Goal: Task Accomplishment & Management: Use online tool/utility

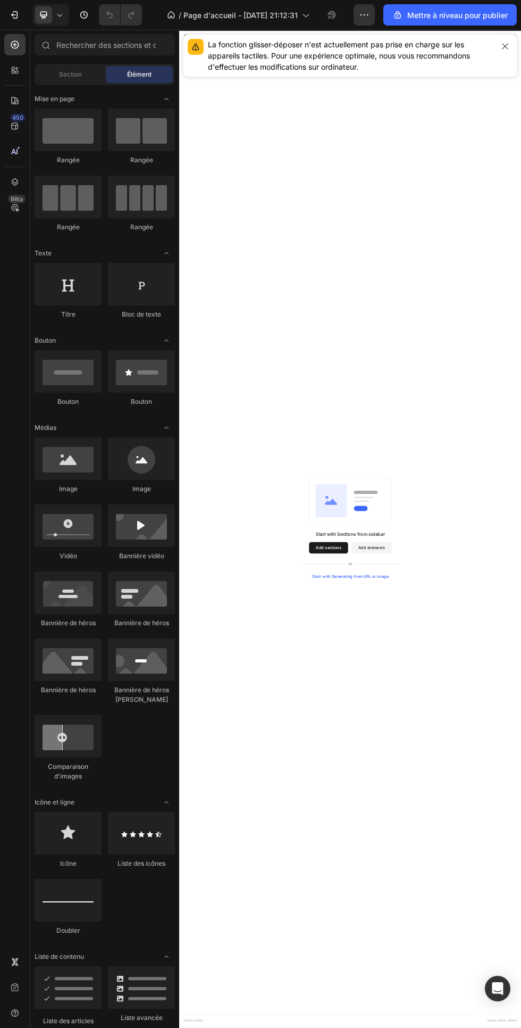
click at [506, 43] on icon "button" at bounding box center [505, 46] width 9 height 9
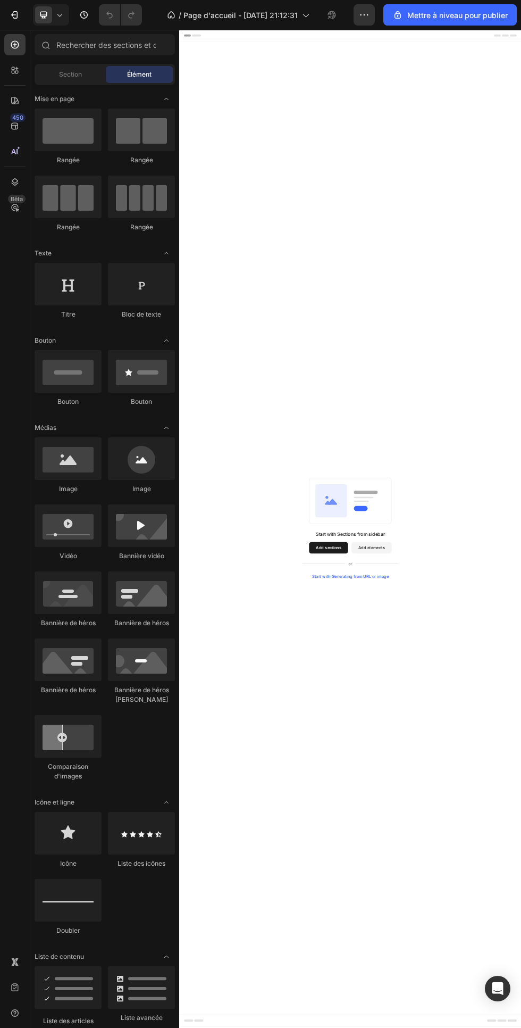
click at [292, 20] on span "Page d'accueil - 26 sept. 21:12:31" at bounding box center [241, 15] width 114 height 11
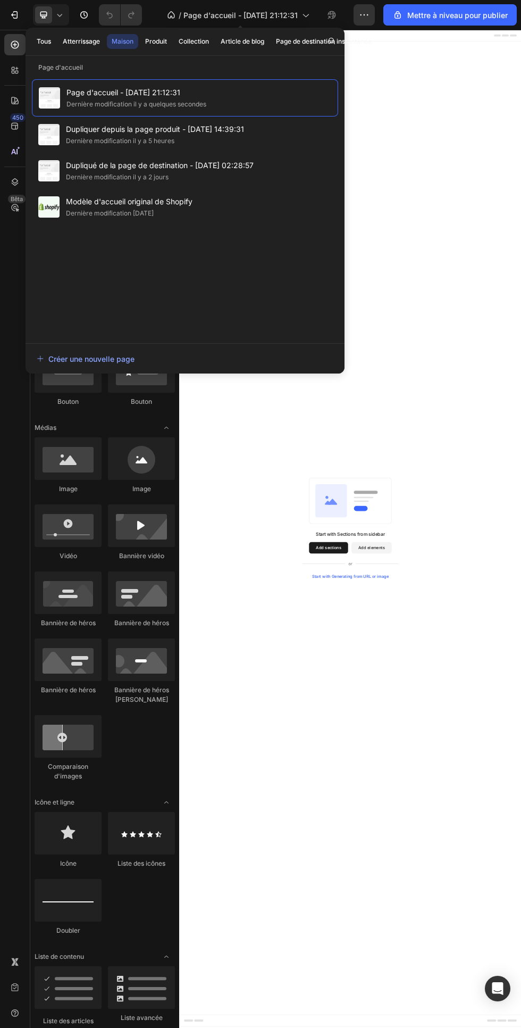
click at [131, 96] on font "Page d'accueil - 26 sept. 21:12:31" at bounding box center [124, 92] width 114 height 9
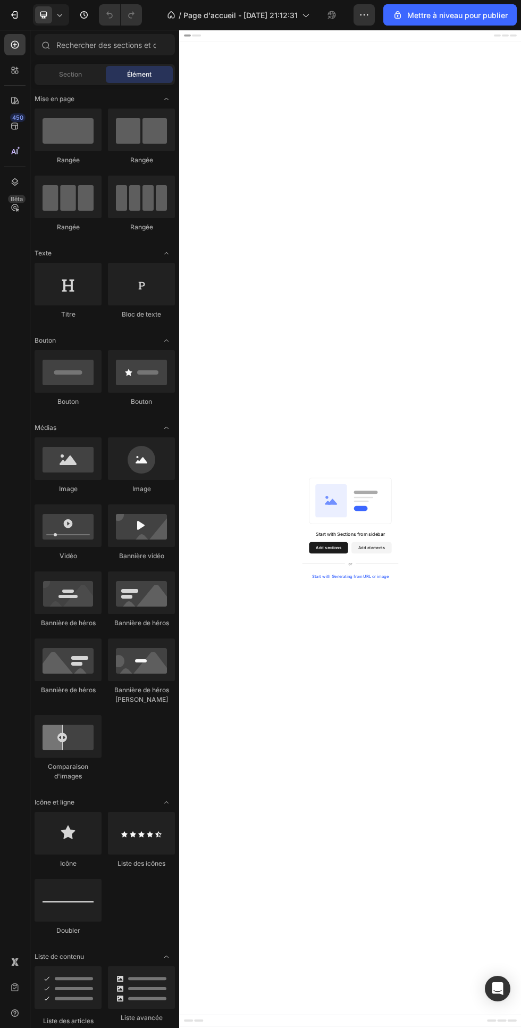
click at [307, 15] on icon at bounding box center [305, 15] width 11 height 11
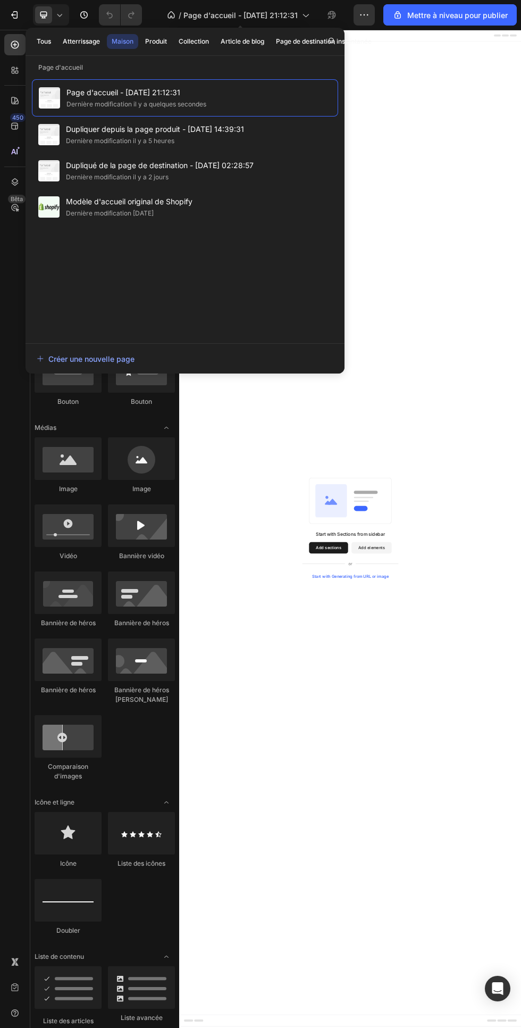
click at [87, 138] on font "Dernière modification il y a 5 heures" at bounding box center [120, 141] width 109 height 8
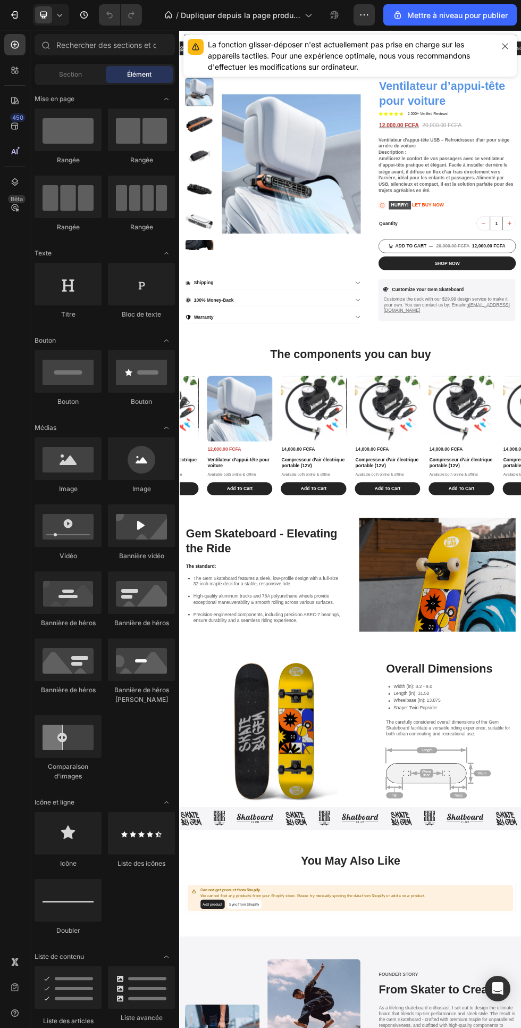
click at [506, 46] on icon "button" at bounding box center [505, 46] width 6 height 6
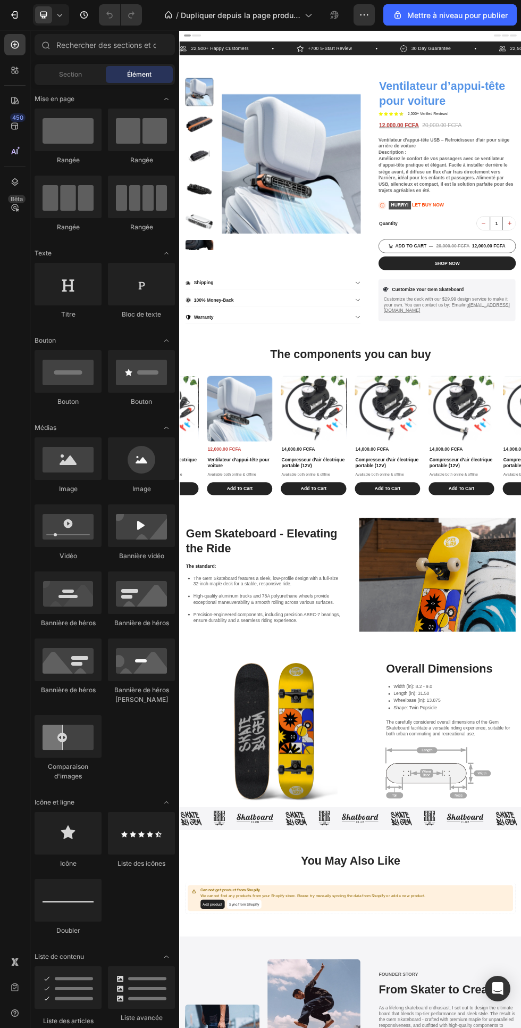
click at [59, 15] on icon at bounding box center [59, 15] width 11 height 11
click at [44, 89] on span at bounding box center [44, 89] width 9 height 9
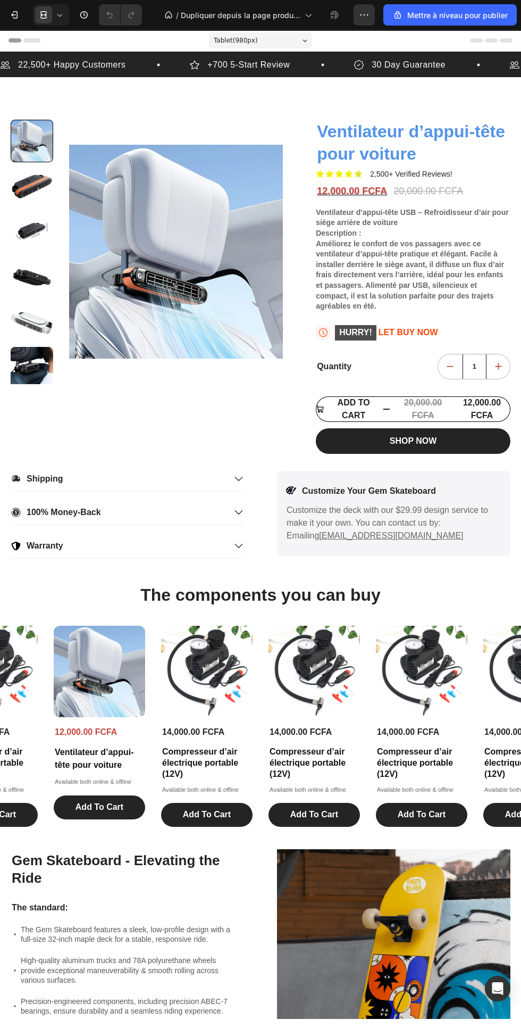
click at [56, 18] on icon at bounding box center [59, 15] width 11 height 11
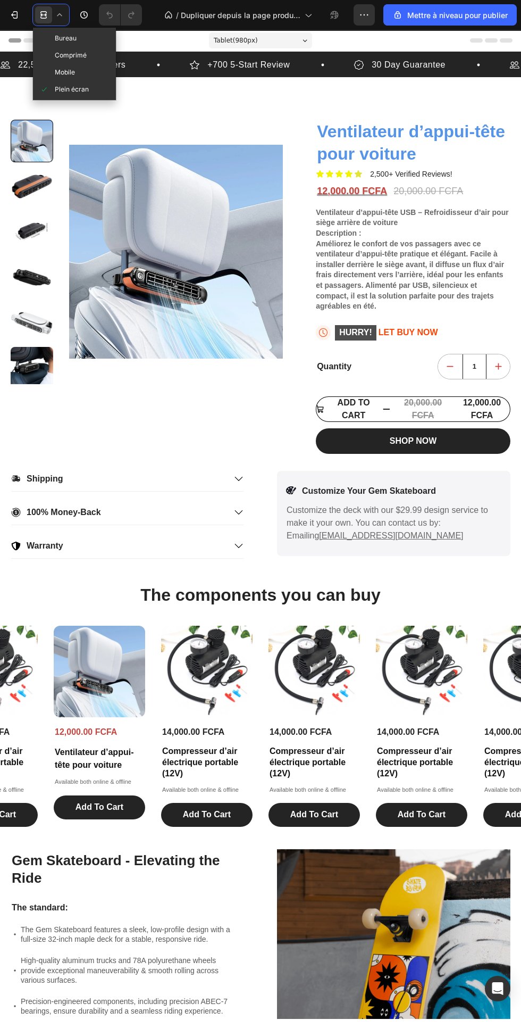
click at [56, 43] on span "Bureau" at bounding box center [66, 38] width 22 height 11
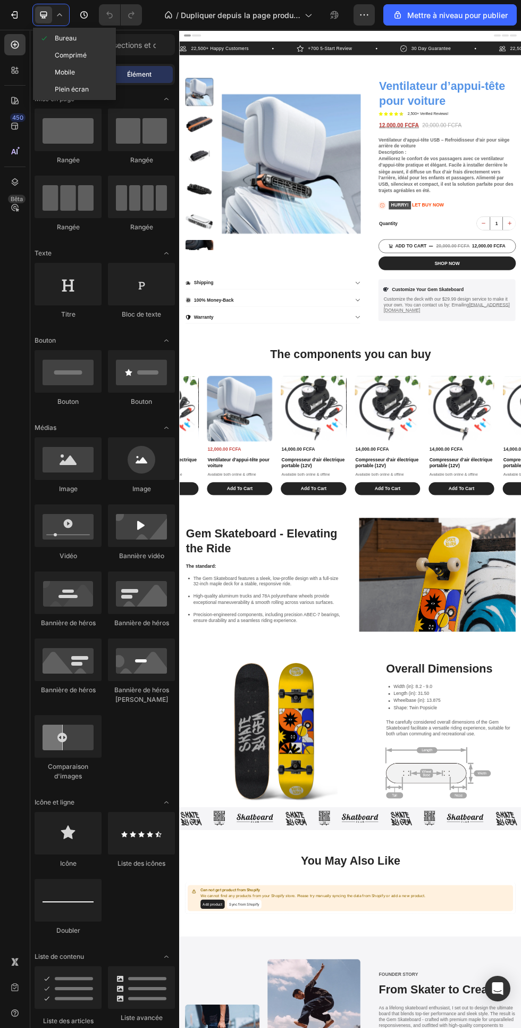
click at [46, 76] on span at bounding box center [44, 72] width 9 height 9
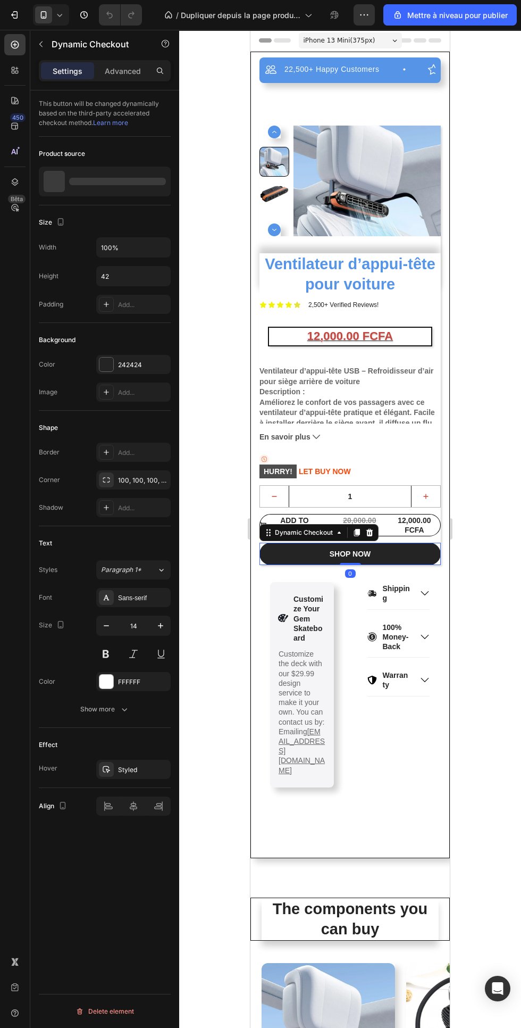
click at [387, 821] on div "22,500+ Happy Customers Item List +700 5-Start Review Item List 30 Day Guarante…" at bounding box center [351, 455] width 200 height 807
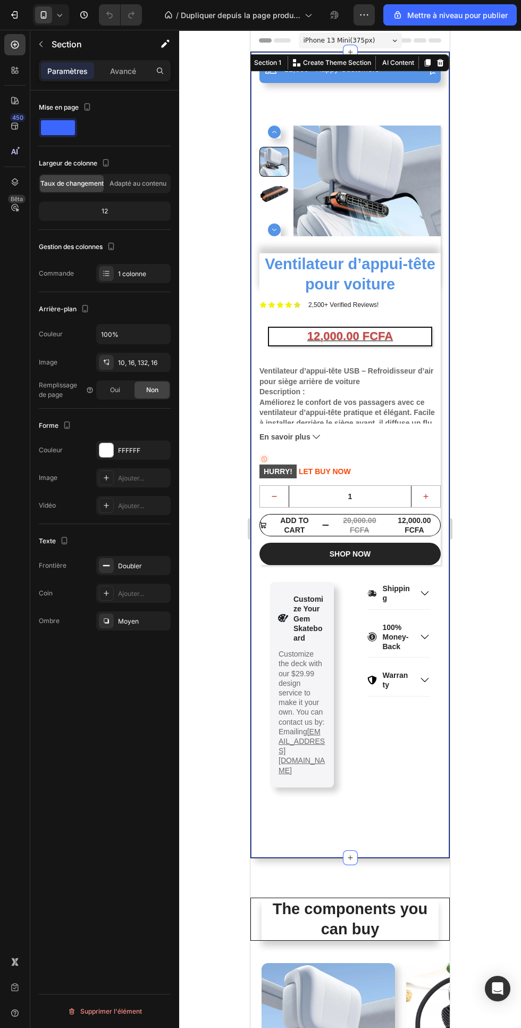
click at [137, 72] on div "Avancé" at bounding box center [122, 70] width 53 height 17
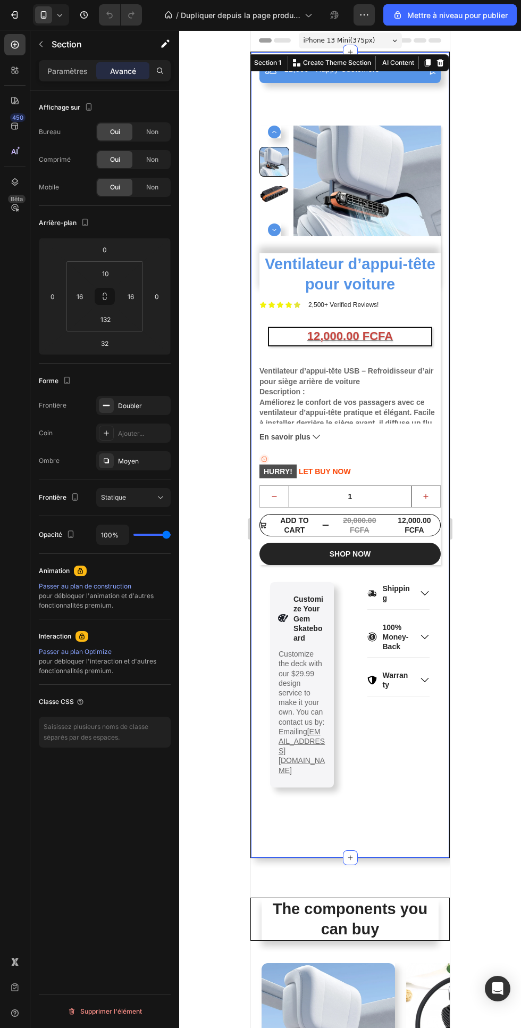
click at [102, 343] on input "32" at bounding box center [104, 343] width 21 height 16
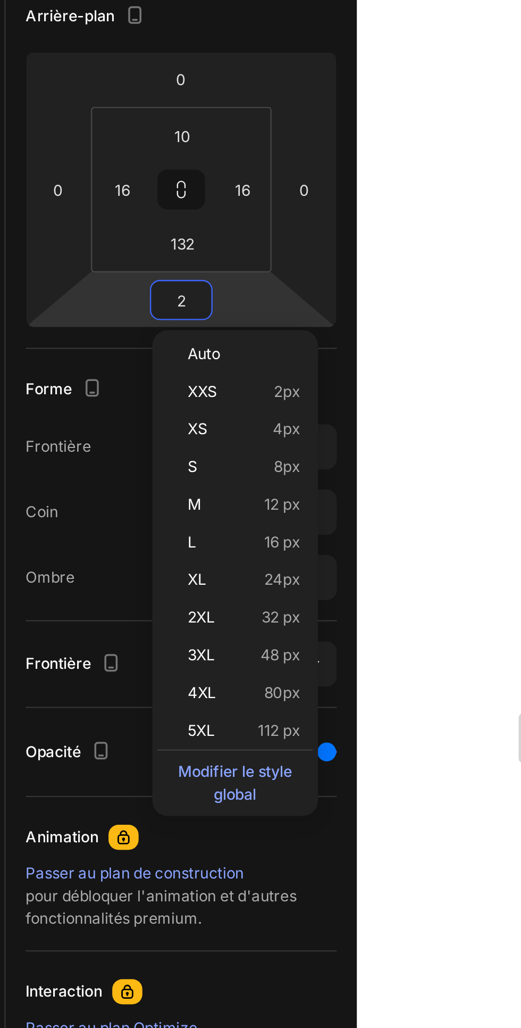
type input "20"
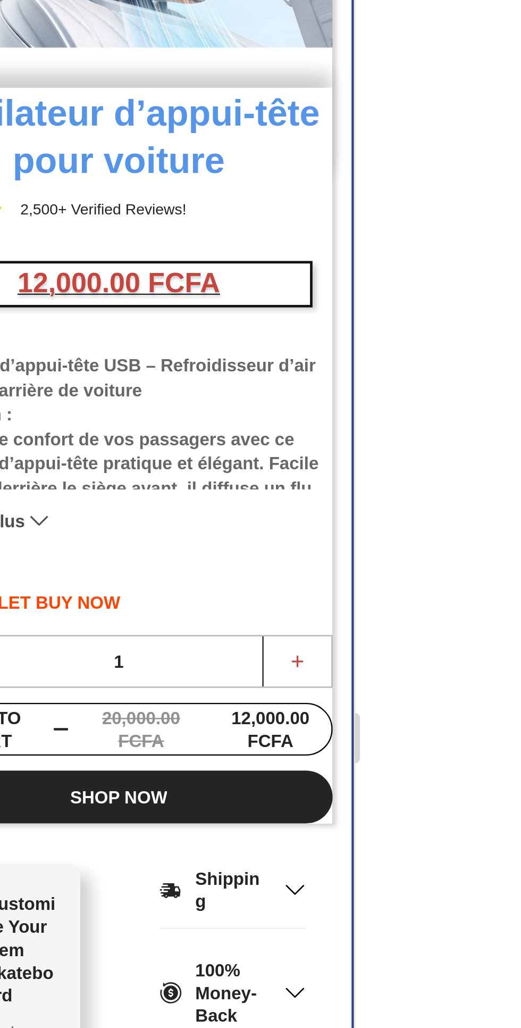
click at [500, 398] on div at bounding box center [350, 529] width 342 height 998
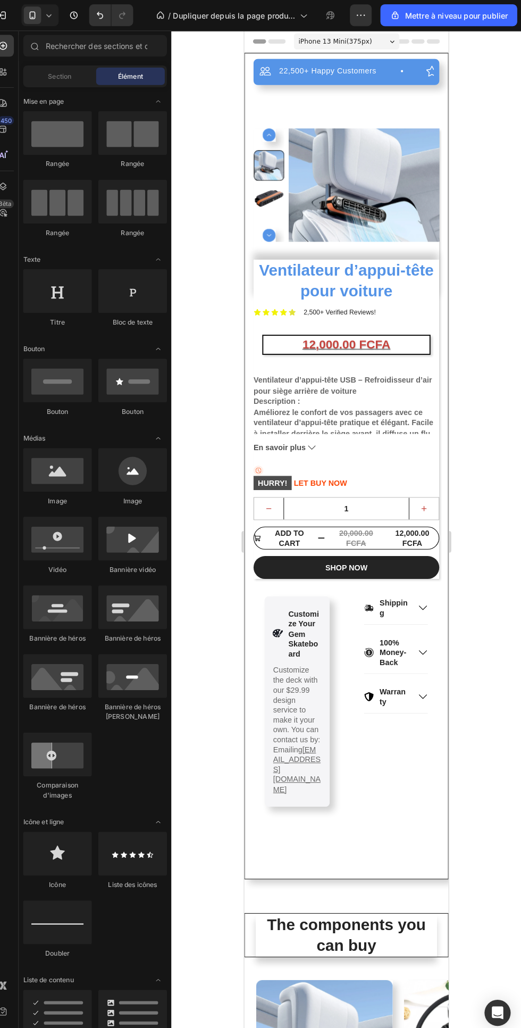
click at [401, 764] on div "Shipping 100% Money-Back Warranty Accordion" at bounding box center [393, 685] width 64 height 205
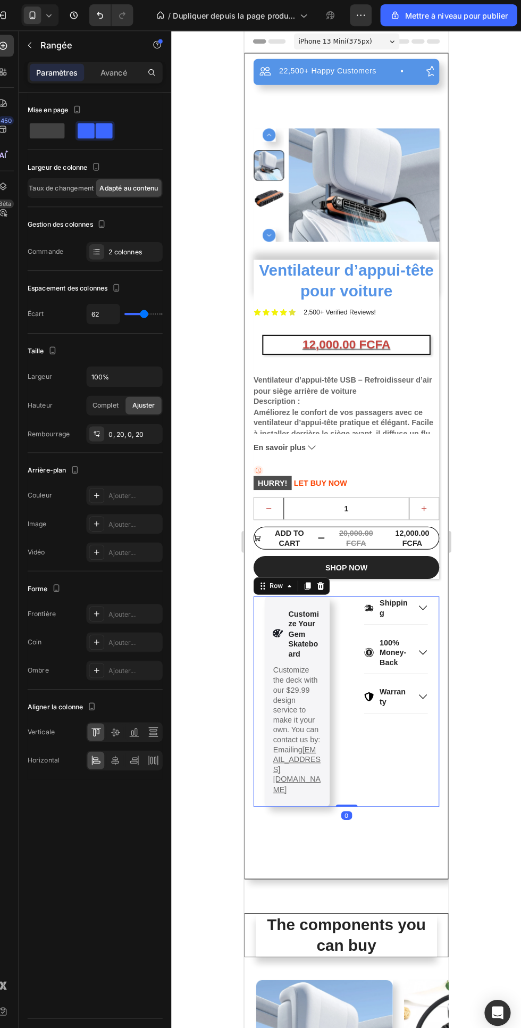
click at [401, 825] on div "22,500+ Happy Customers Item List +700 5-Start Review Item List 30 Day Guarante…" at bounding box center [344, 455] width 200 height 807
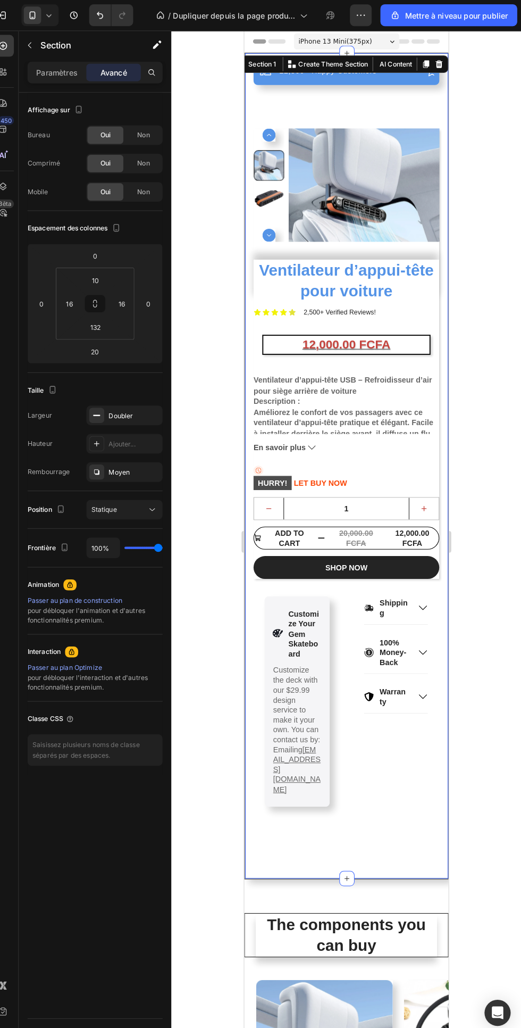
click at [110, 319] on input "132" at bounding box center [105, 319] width 21 height 16
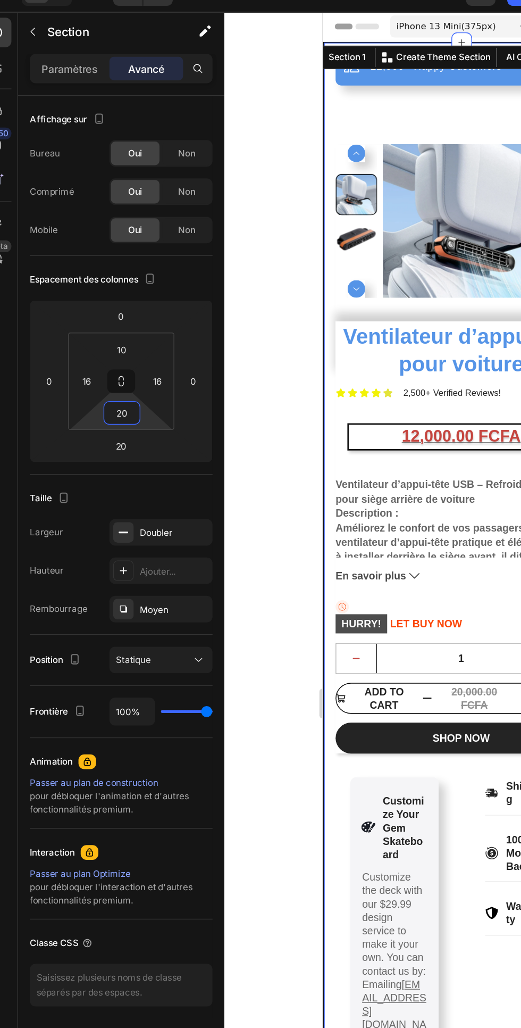
type input "20"
click at [112, 279] on input "10" at bounding box center [105, 274] width 21 height 16
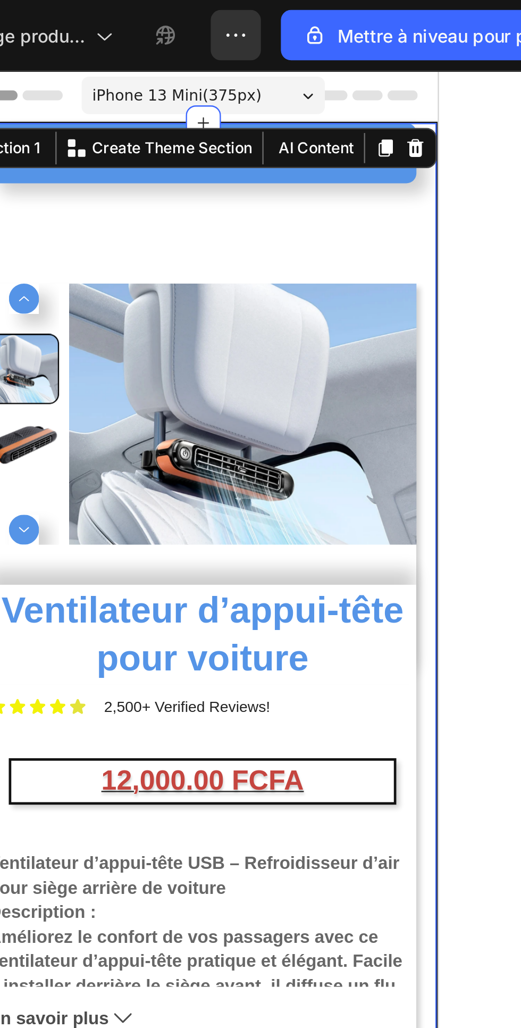
click at [479, 170] on div at bounding box center [350, 529] width 342 height 998
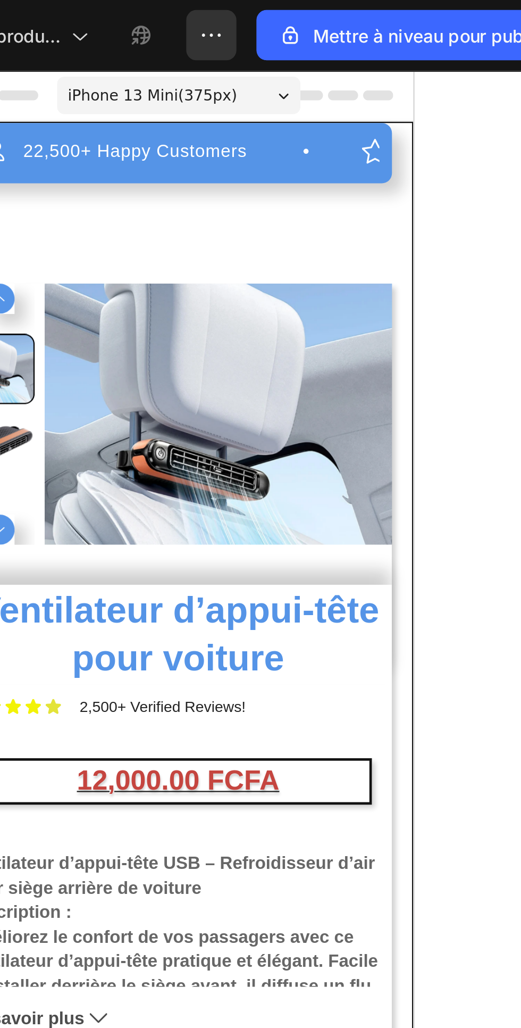
click at [28, 138] on div "22,500+ Happy Customers Item List +700 5-Start Review Item List 30 Day Guarante…" at bounding box center [42, 458] width 181 height 730
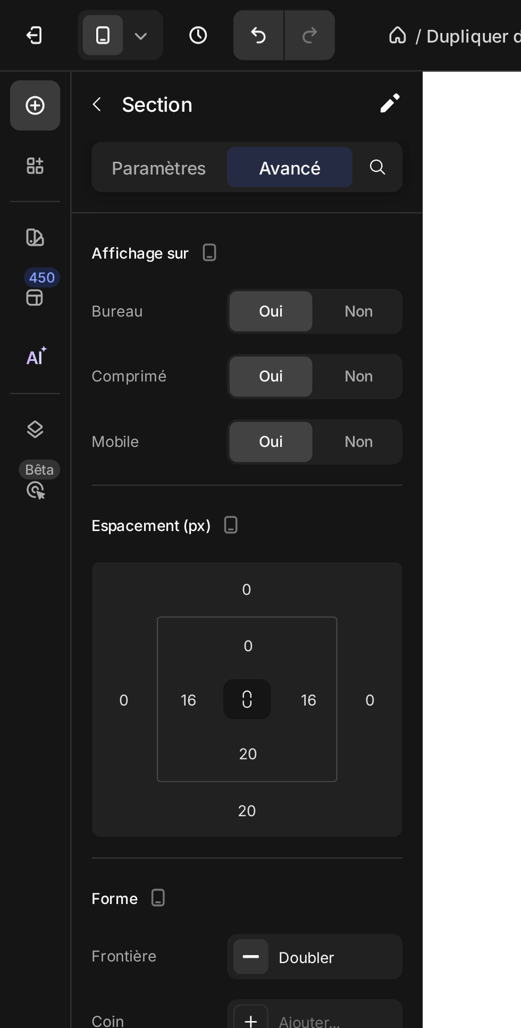
click at [109, 270] on input "0" at bounding box center [105, 274] width 21 height 16
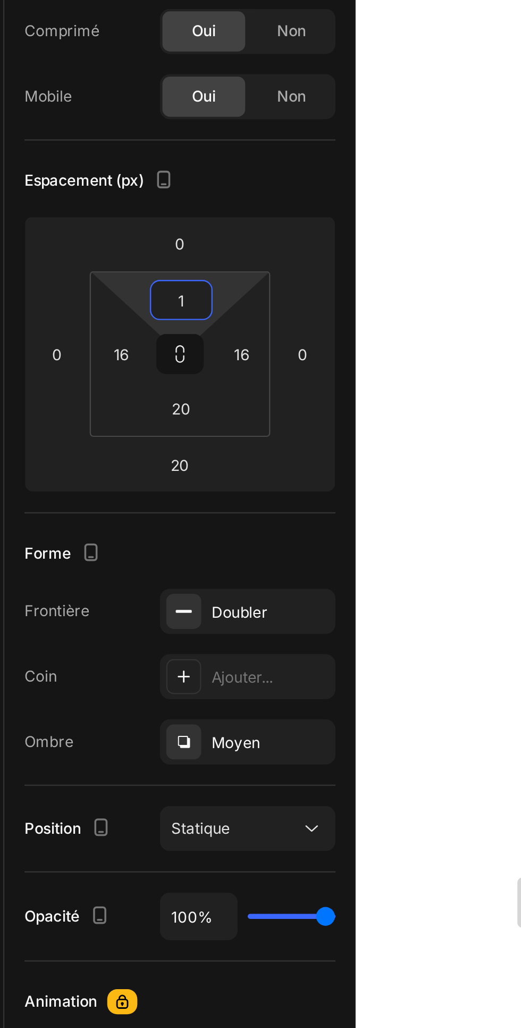
type input "10"
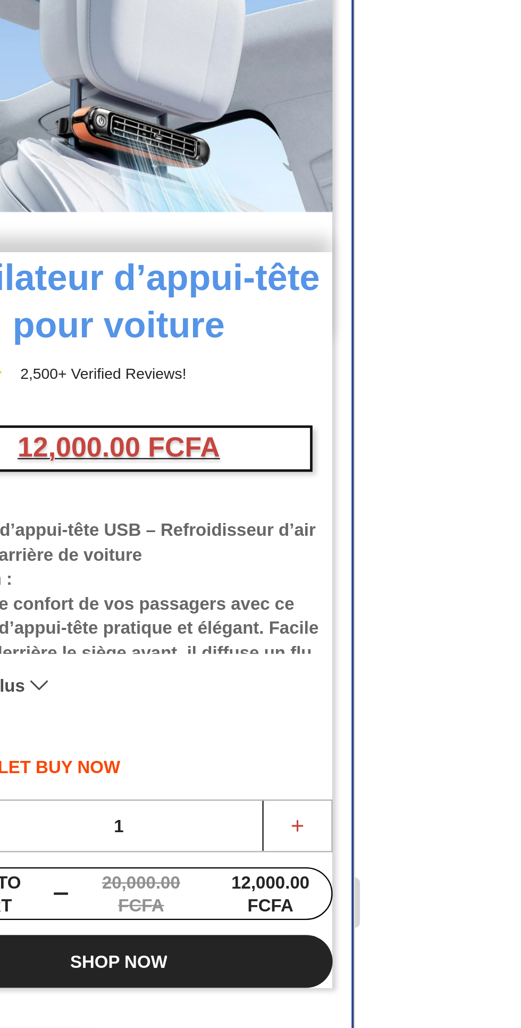
click at [492, 301] on div at bounding box center [350, 529] width 342 height 998
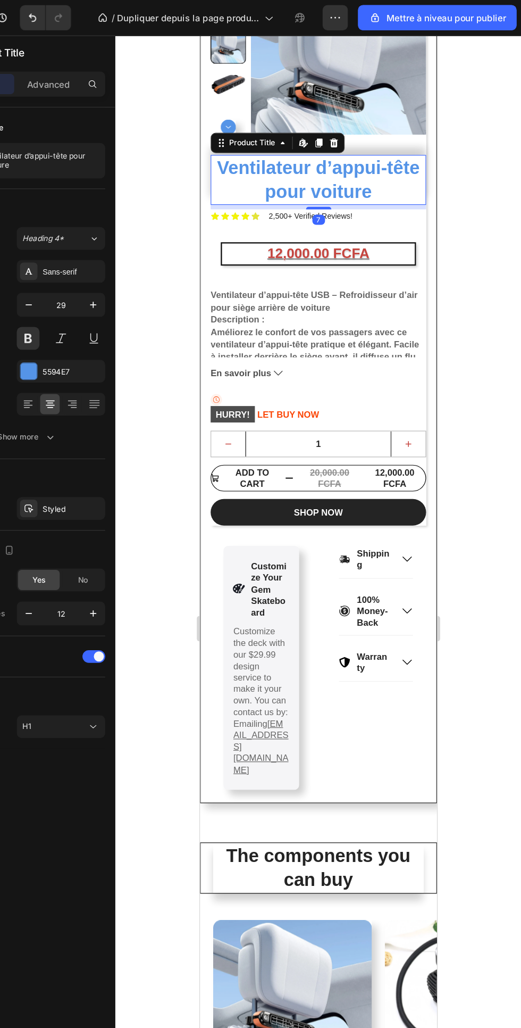
scroll to position [123, 0]
click at [258, 409] on div "ADD TO CART" at bounding box center [244, 407] width 47 height 19
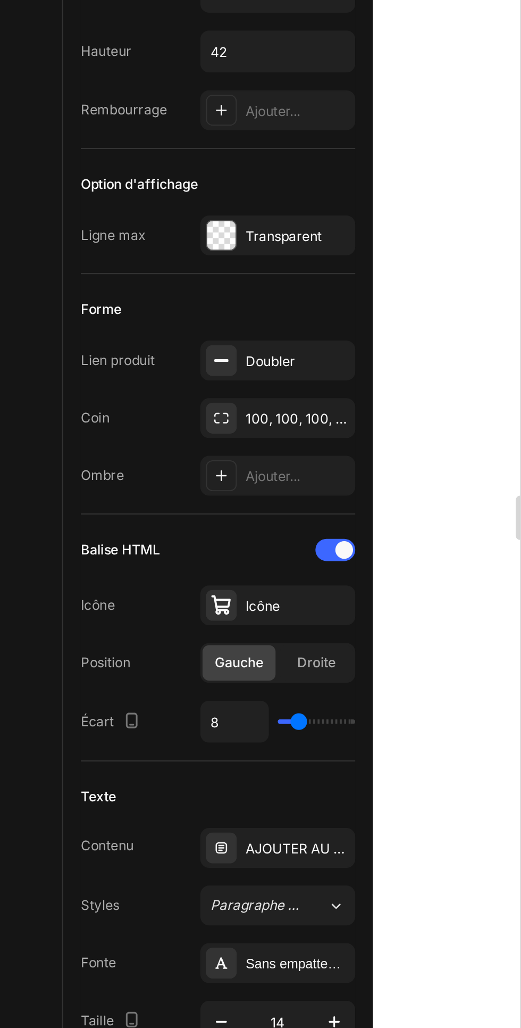
scroll to position [0, 0]
click at [0, 0] on icon "button" at bounding box center [0, 0] width 0 height 0
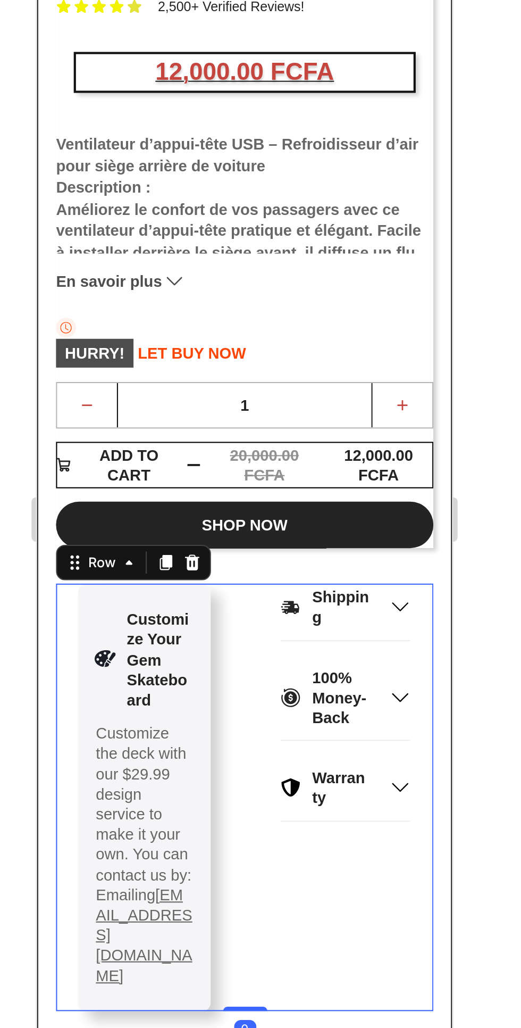
scroll to position [3, 0]
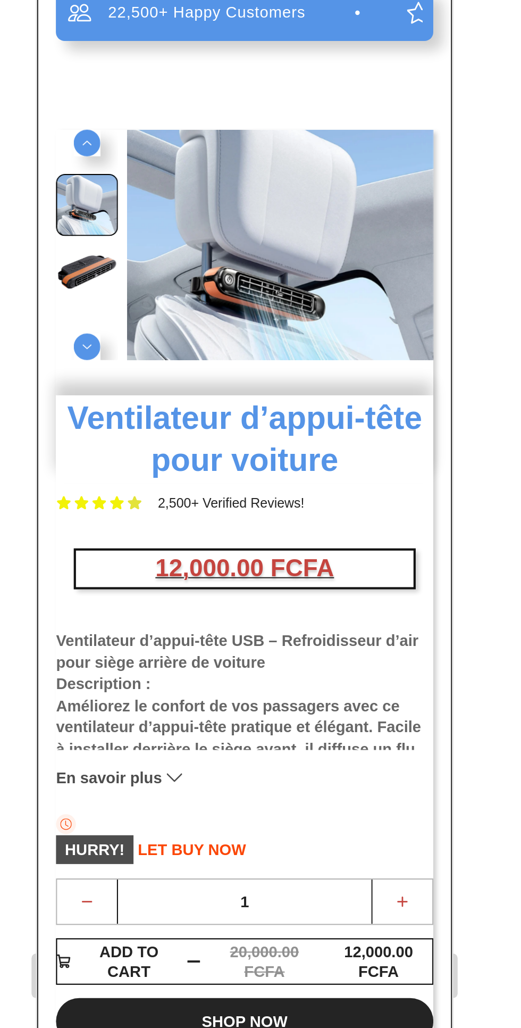
click at [200, 237] on div "12,000.00 FCFA" at bounding box center [136, 241] width 162 height 18
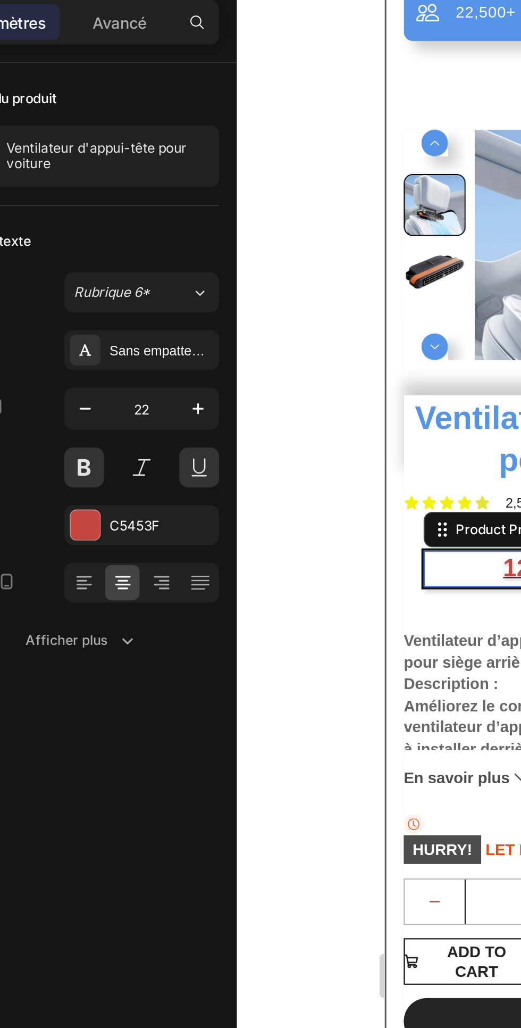
click at [123, 370] on icon "button" at bounding box center [126, 367] width 11 height 11
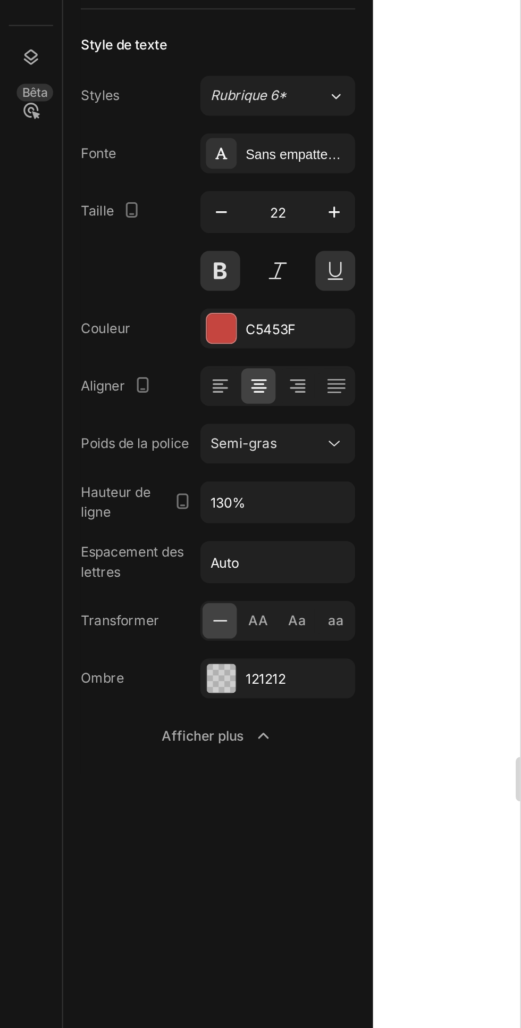
click at [143, 339] on icon at bounding box center [144, 339] width 5 height 1
click at [124, 337] on icon at bounding box center [124, 337] width 7 height 1
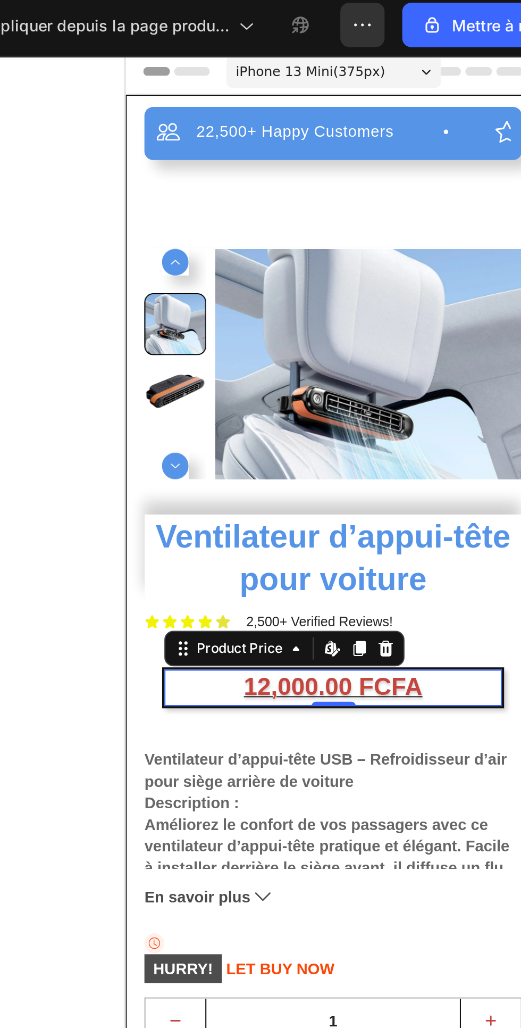
click at [146, 358] on div "12,000.00 FCFA" at bounding box center [225, 360] width 162 height 18
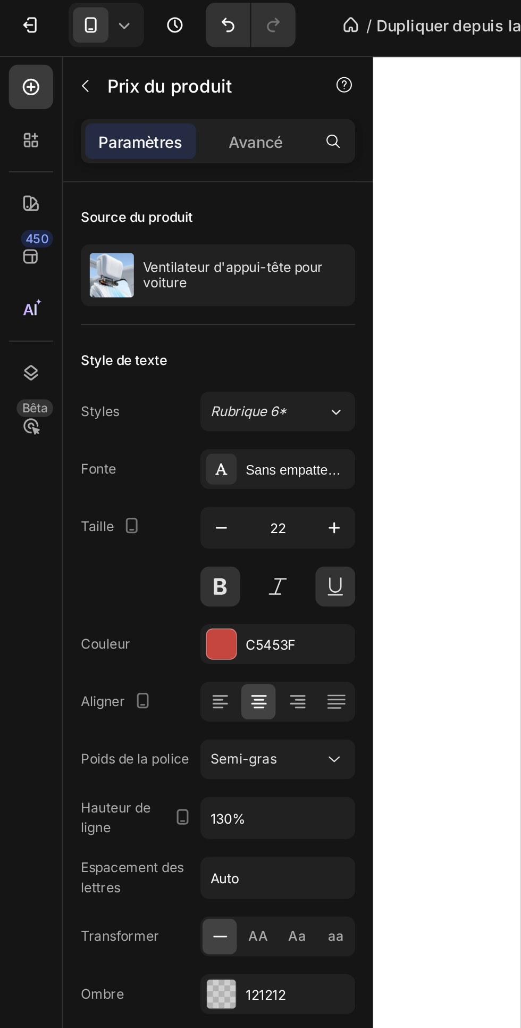
click at [124, 67] on font "Avancé" at bounding box center [123, 71] width 26 height 9
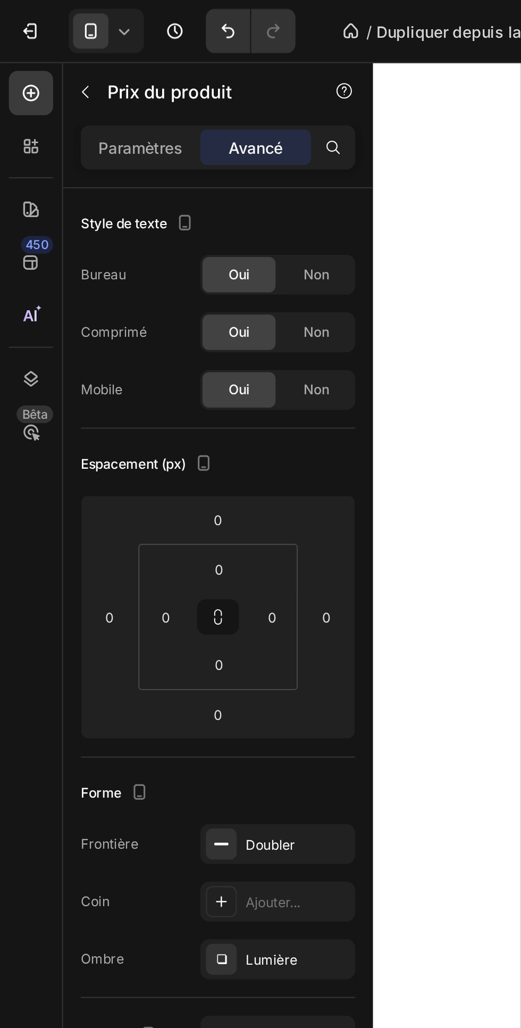
click at [69, 69] on font "Paramètres" at bounding box center [67, 71] width 40 height 9
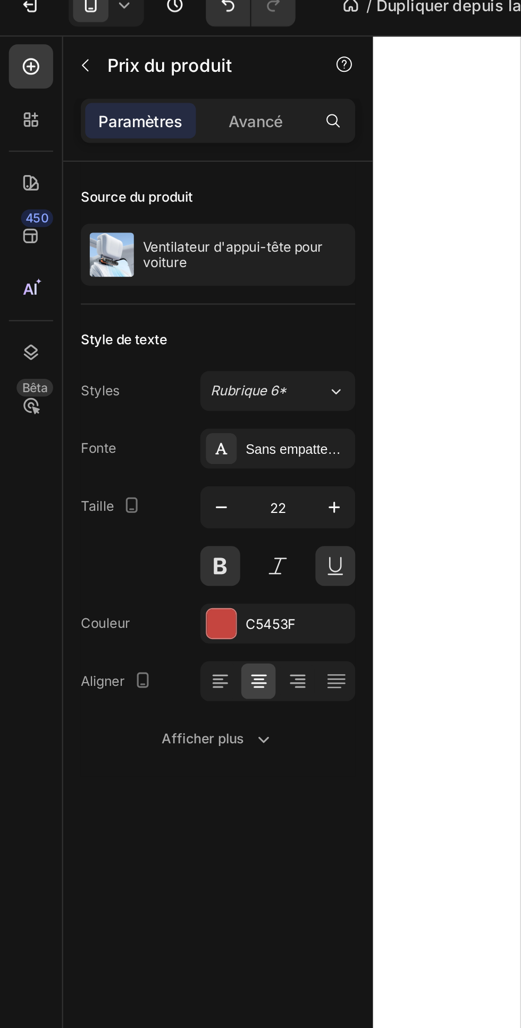
click at [119, 365] on div "Afficher plus" at bounding box center [105, 367] width 54 height 11
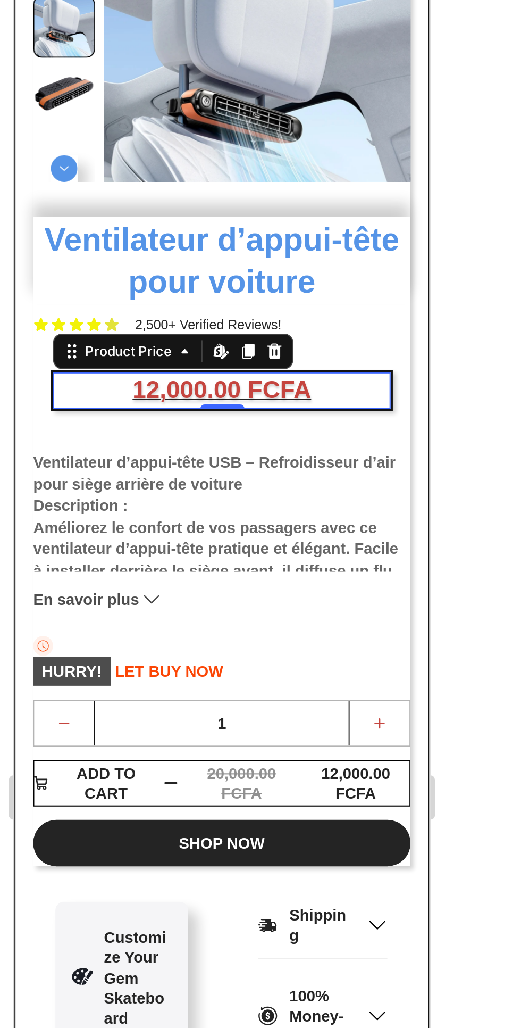
click at [173, 29] on div "Icon Icon Icon Icon Icon Icon List 2,500+ Verified Reviews! Text Block Row" at bounding box center [113, 31] width 181 height 12
click at [189, 62] on div "12,000.00 FCFA" at bounding box center [114, 63] width 162 height 18
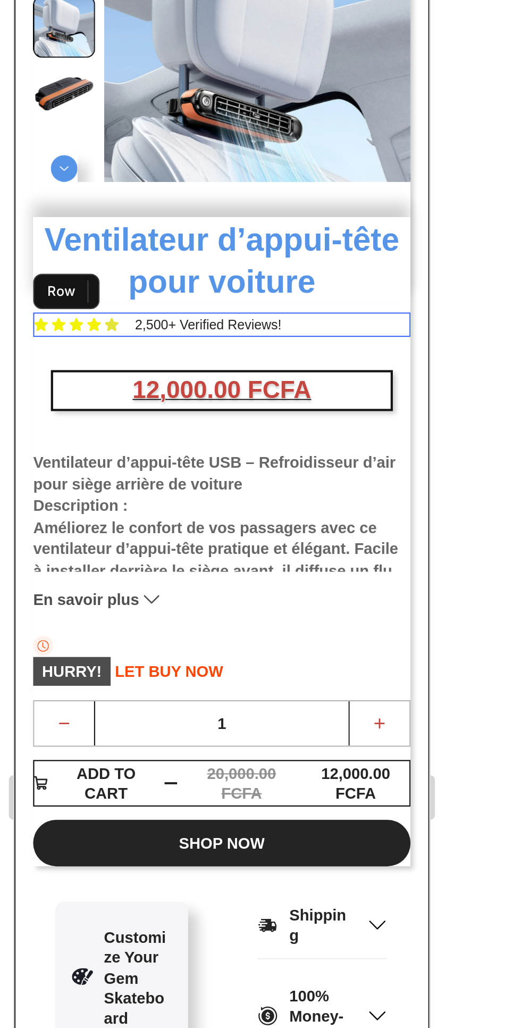
click at [160, 30] on div "Icon Icon Icon Icon Icon Icon List 2,500+ Verified Reviews! Text Block Row" at bounding box center [113, 31] width 181 height 12
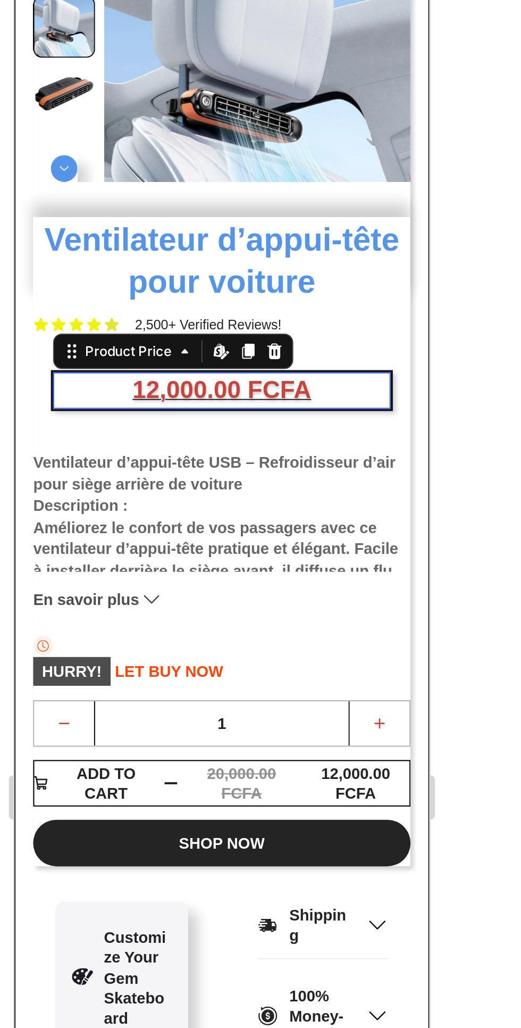
click at [46, 57] on div "12,000.00 FCFA" at bounding box center [114, 63] width 162 height 18
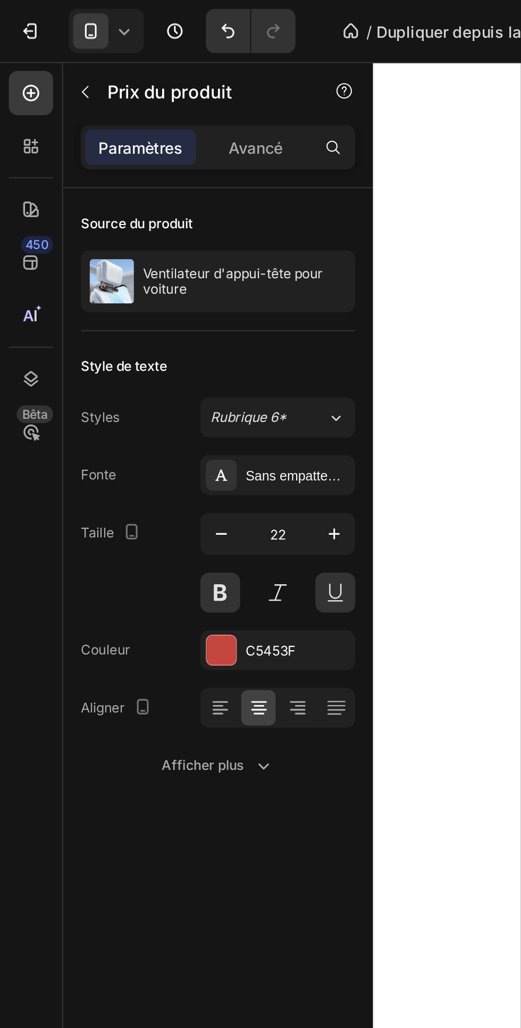
click at [136, 66] on p "Avancé" at bounding box center [123, 70] width 26 height 11
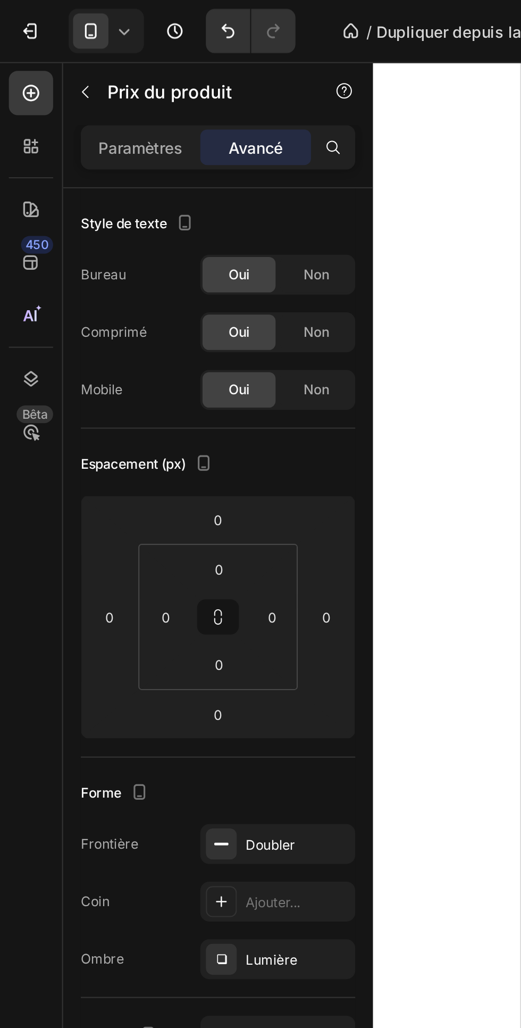
click at [65, 69] on font "Paramètres" at bounding box center [67, 71] width 40 height 9
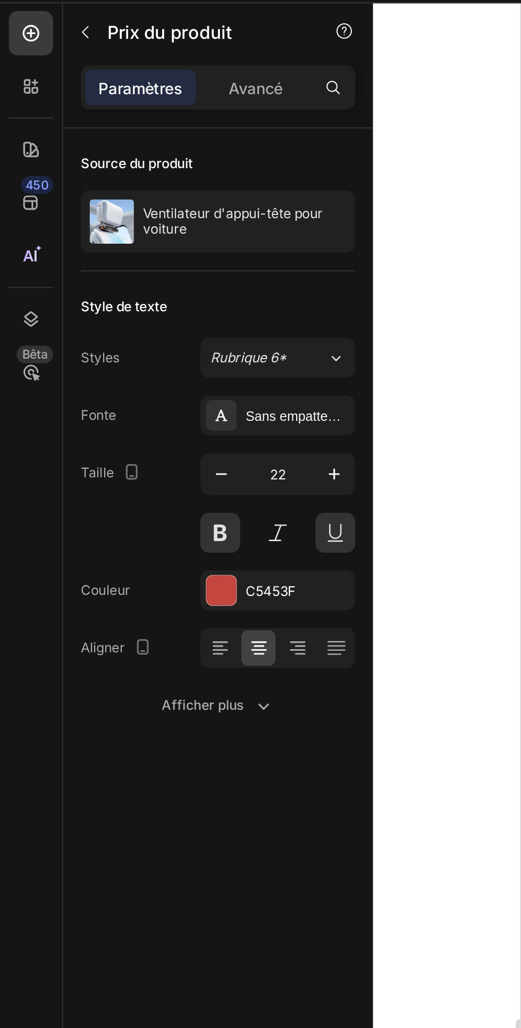
click at [118, 370] on div "Afficher plus" at bounding box center [105, 367] width 54 height 11
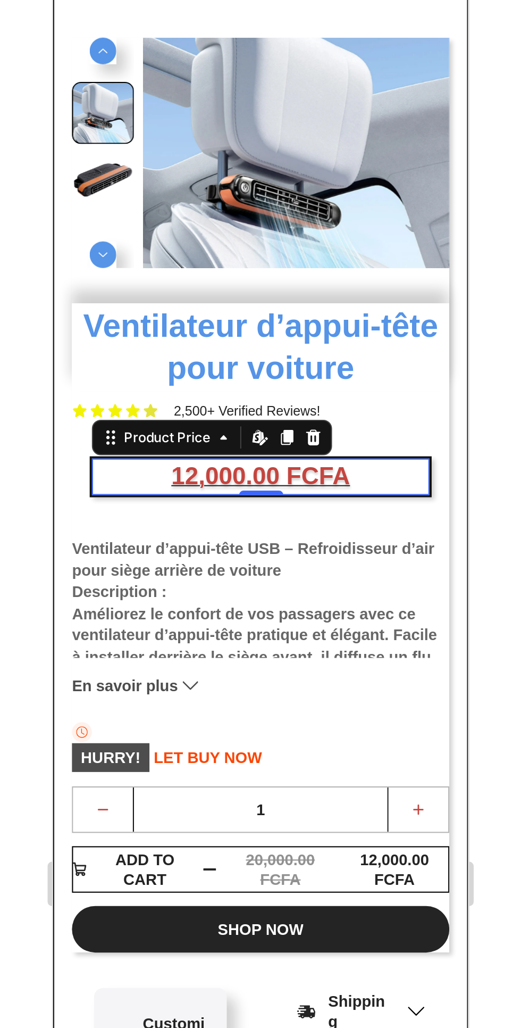
click at [102, 86] on h1 "Ventilateur d’appui-tête pour voiture" at bounding box center [152, 86] width 181 height 42
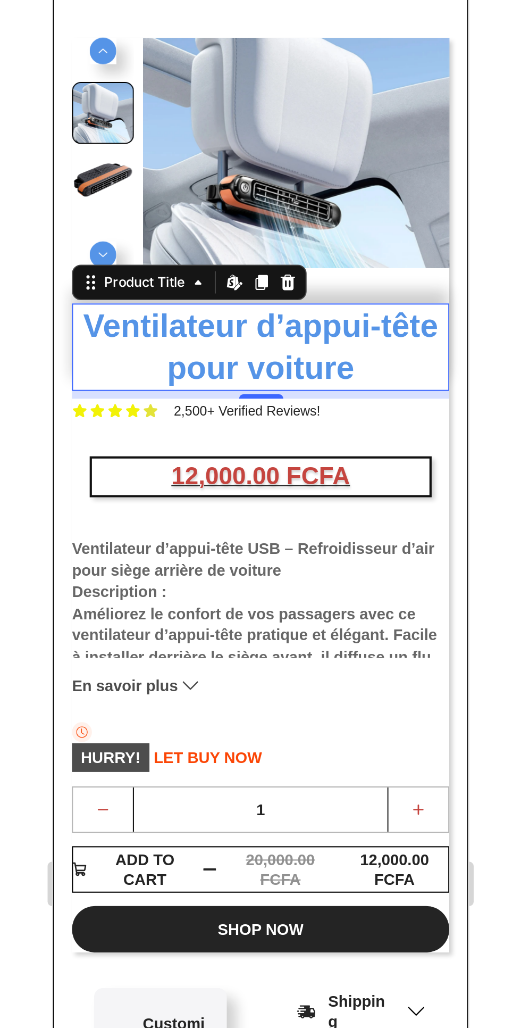
click at [224, 155] on div "12,000.00 FCFA" at bounding box center [152, 149] width 162 height 18
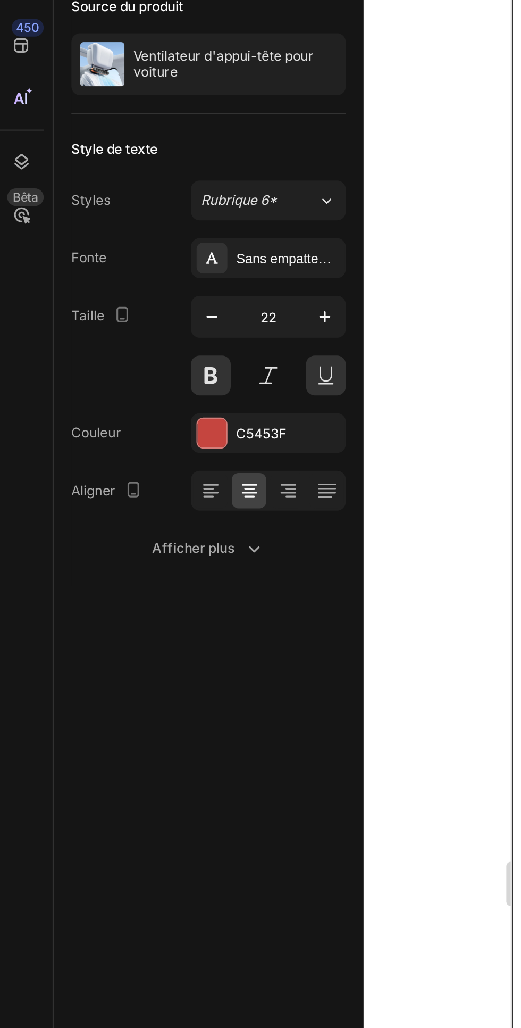
click at [125, 367] on icon "button" at bounding box center [127, 368] width 5 height 3
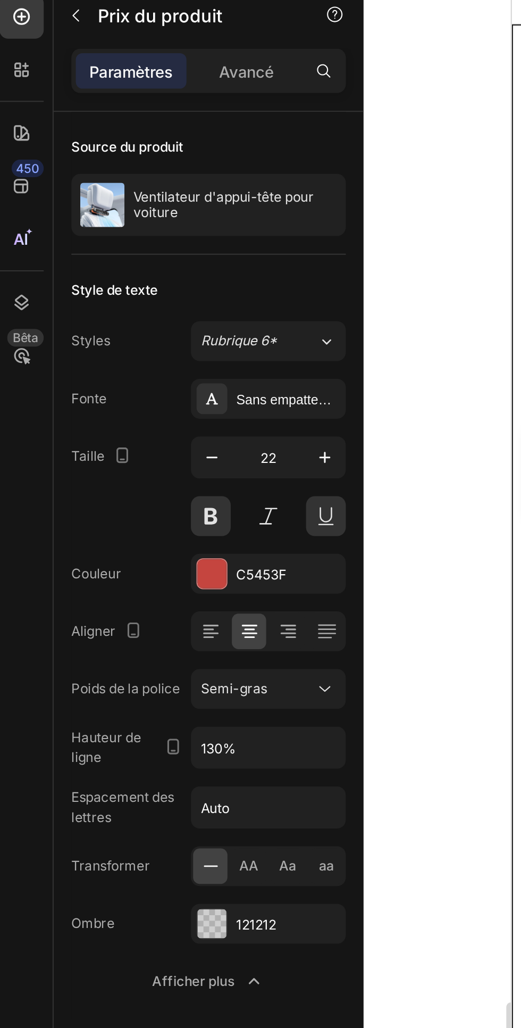
click at [128, 131] on font "Ventilateur d'appui-tête pour voiture" at bounding box center [113, 134] width 88 height 15
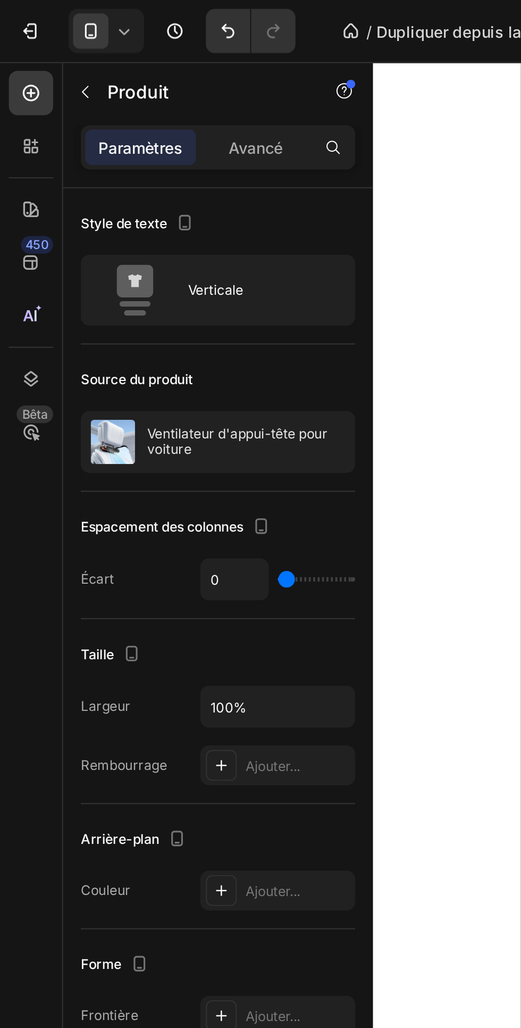
click at [127, 63] on div "Avancé" at bounding box center [122, 70] width 53 height 17
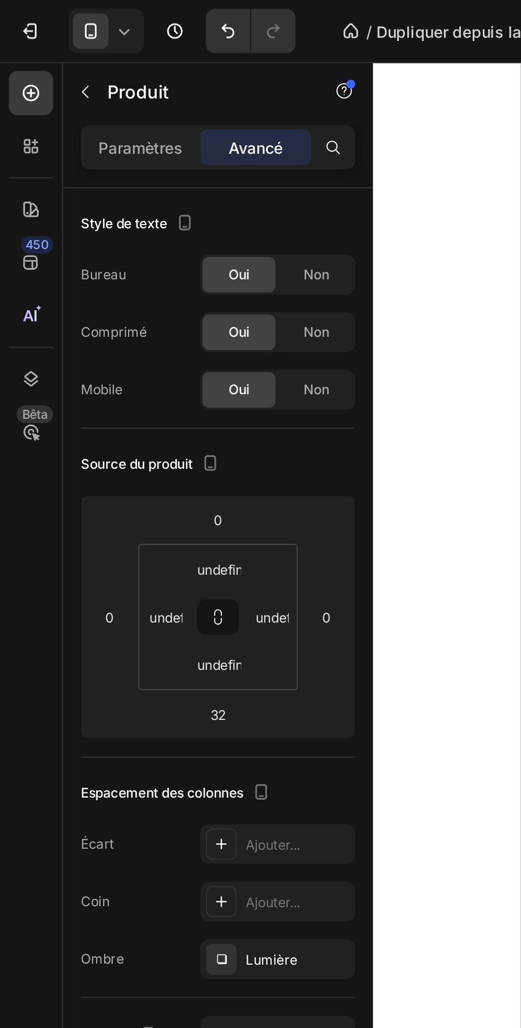
click at [107, 267] on input "undefined" at bounding box center [105, 274] width 21 height 16
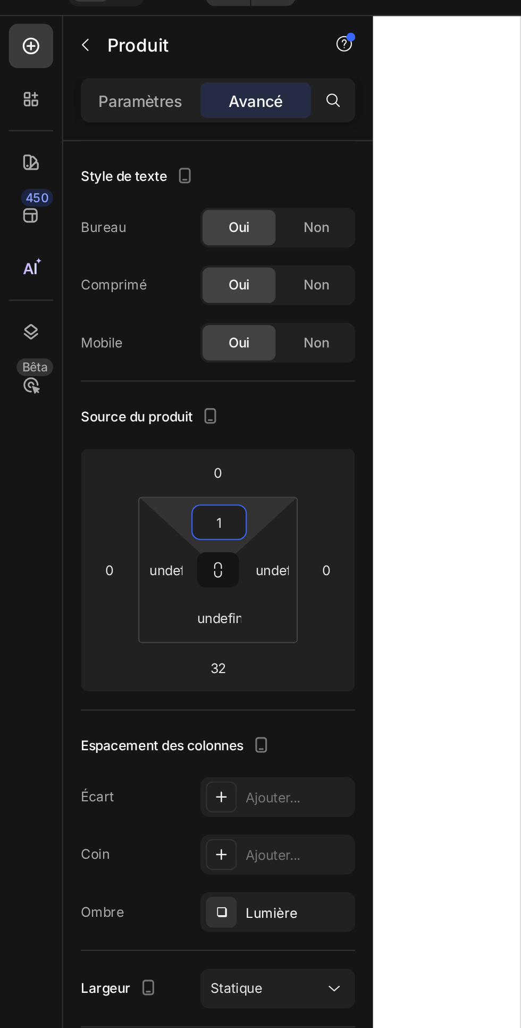
type input "10"
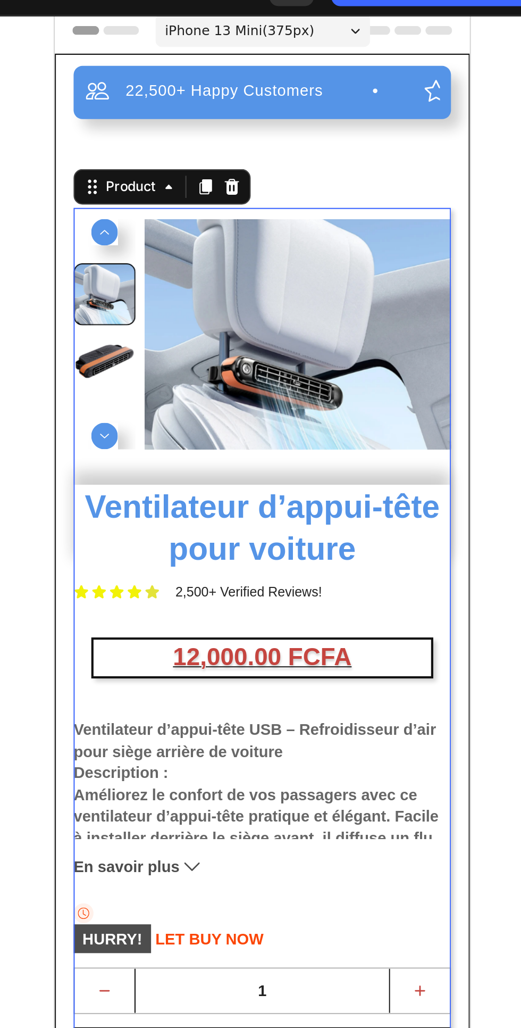
click at [469, 198] on div at bounding box center [350, 529] width 342 height 998
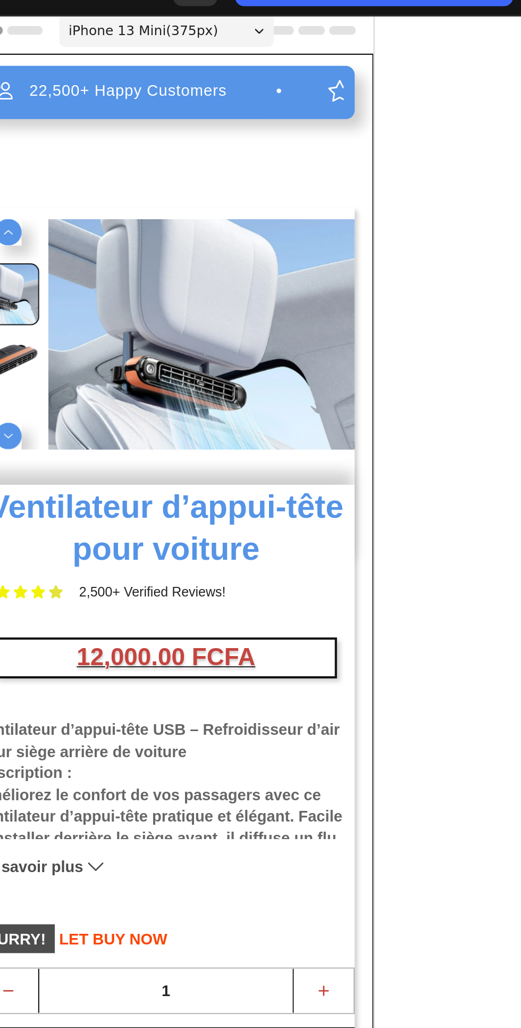
click at [139, 113] on img at bounding box center [76, 168] width 148 height 111
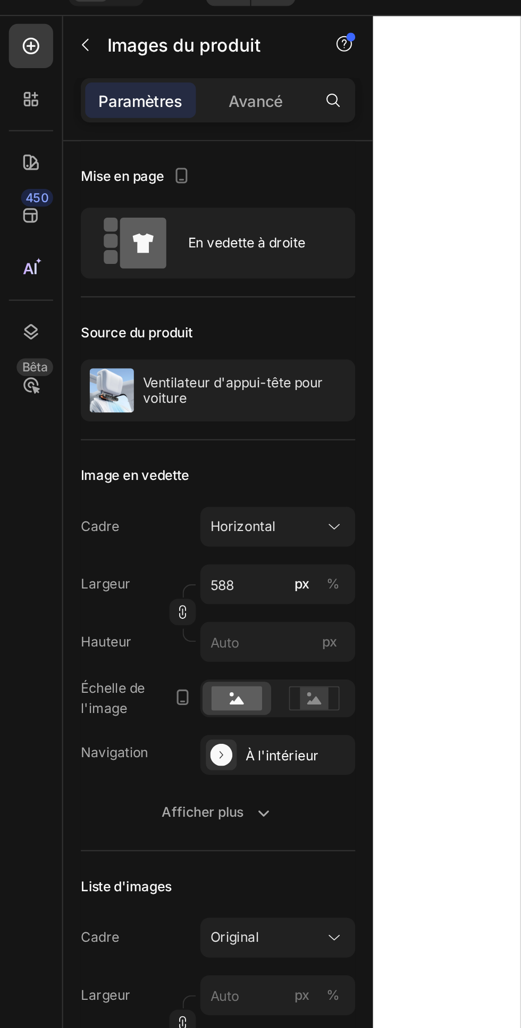
click at [74, 210] on font "Ventilateur d'appui-tête pour voiture" at bounding box center [113, 209] width 88 height 15
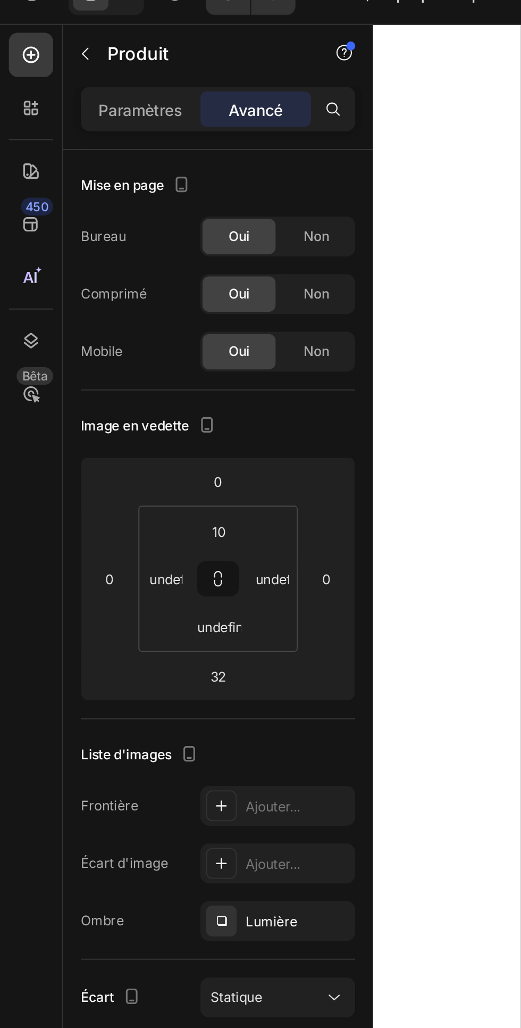
click at [111, 276] on input "10" at bounding box center [105, 274] width 21 height 16
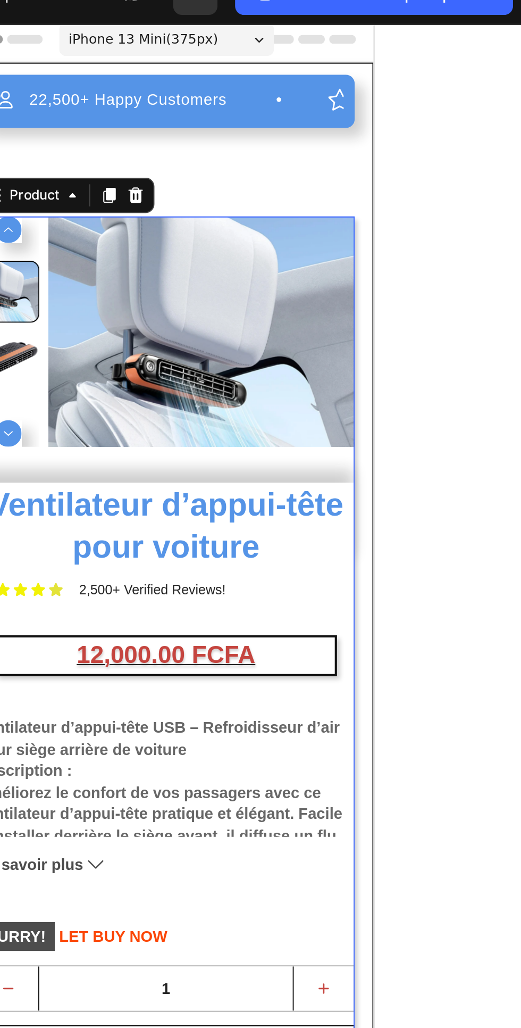
click at [499, 221] on div at bounding box center [350, 529] width 342 height 998
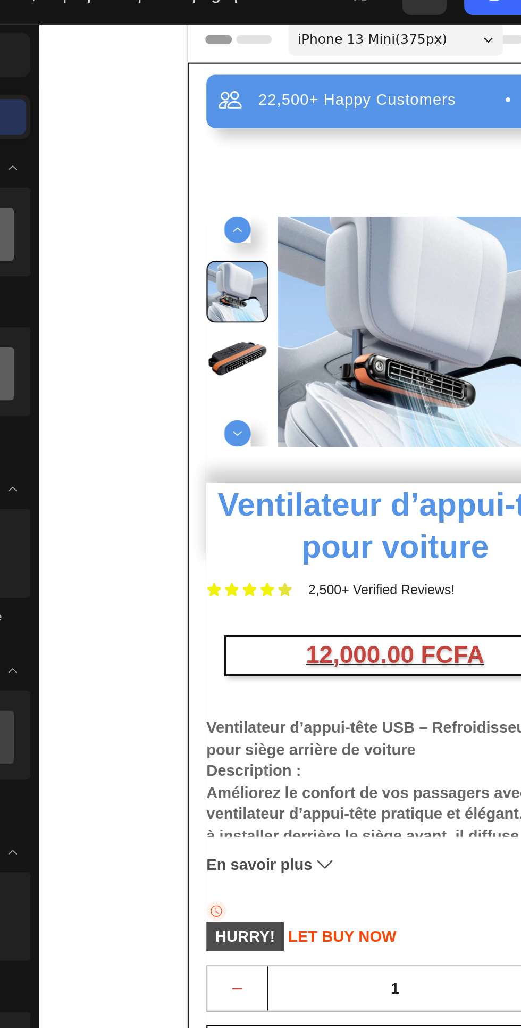
click at [225, 93] on div "22,500+ Happy Customers Item List +700 5-Start Review Item List 30 Day Guarante…" at bounding box center [286, 413] width 181 height 730
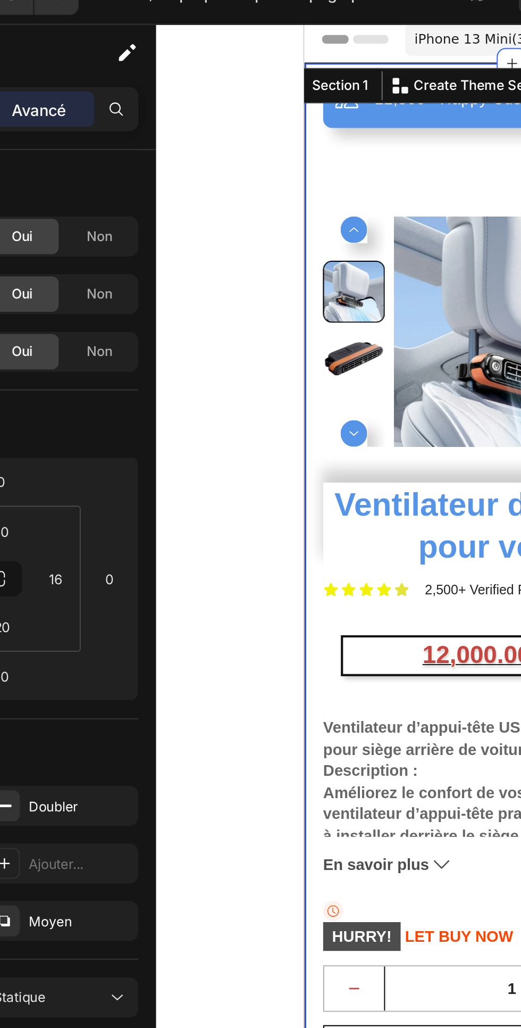
click at [343, 326] on div "12,000.00 FCFA" at bounding box center [404, 327] width 162 height 18
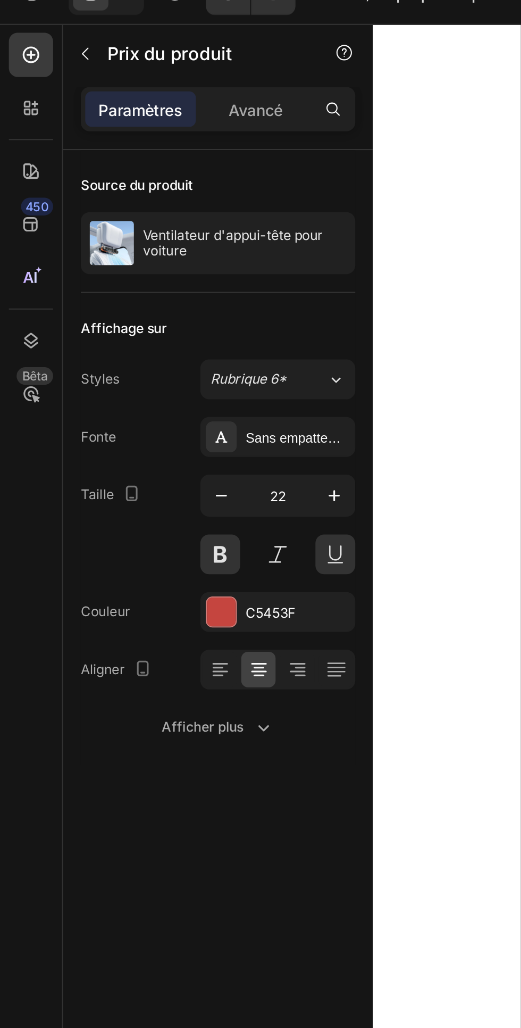
click at [104, 339] on icon at bounding box center [104, 339] width 5 height 1
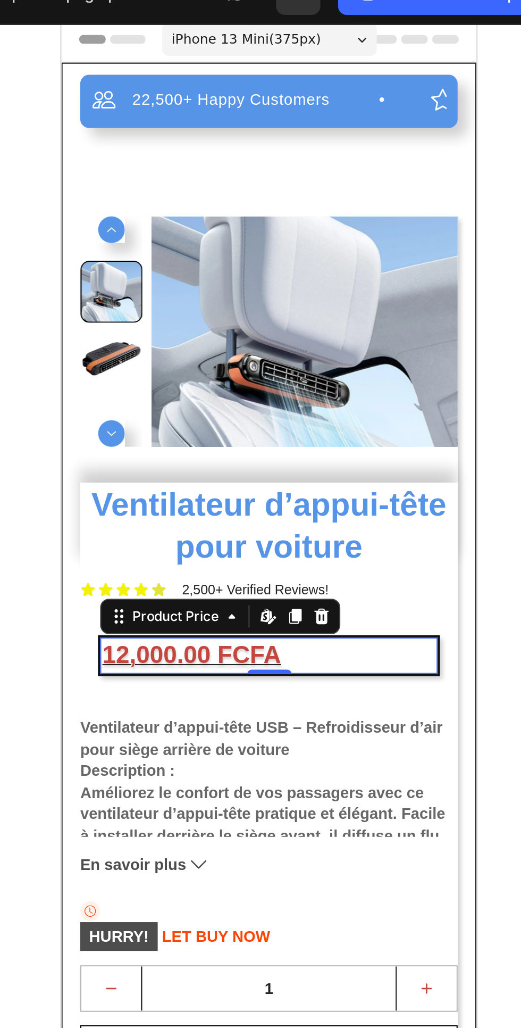
click at [129, 92] on div "22,500+ Happy Customers Item List +700 5-Start Review Item List 30 Day Guarante…" at bounding box center [160, 413] width 181 height 730
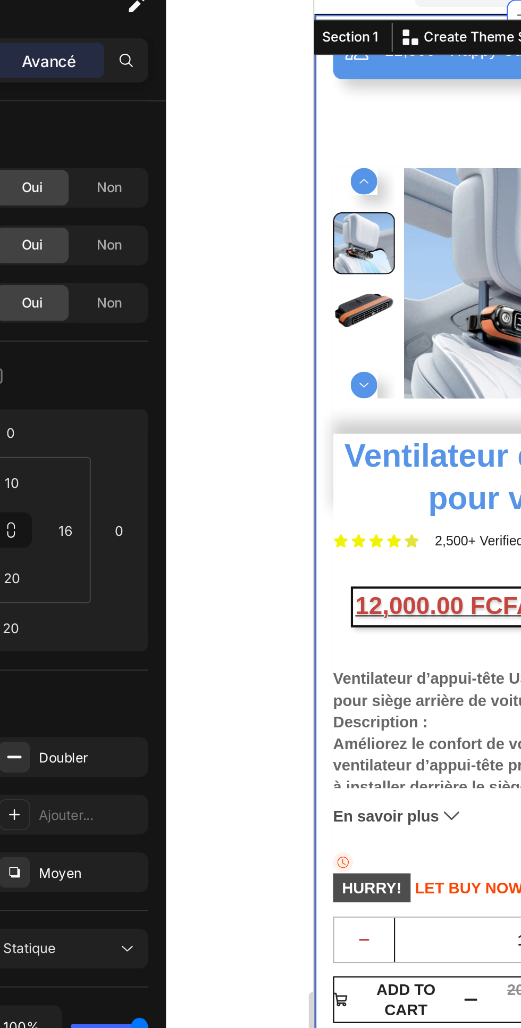
click at [365, 69] on img at bounding box center [432, 123] width 148 height 111
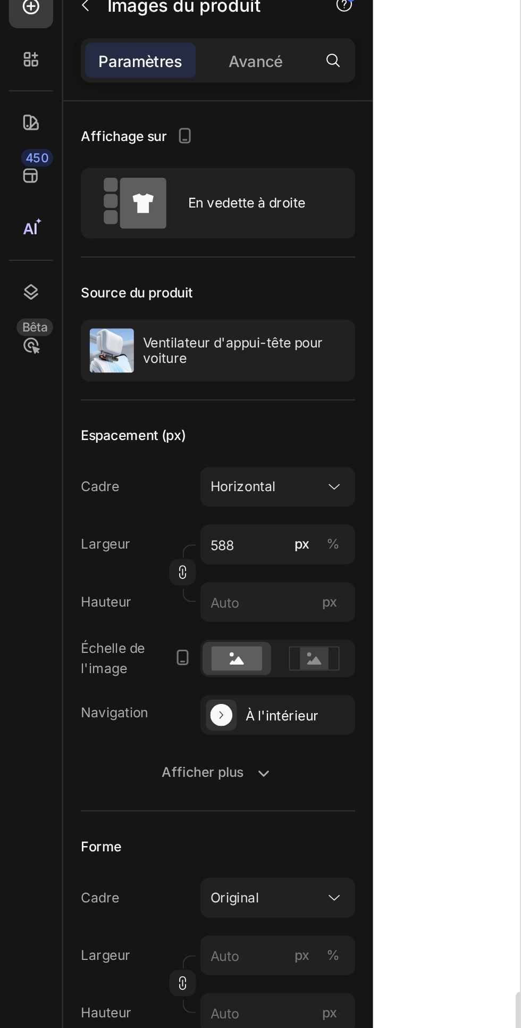
click at [120, 411] on div "Afficher plus" at bounding box center [105, 413] width 54 height 11
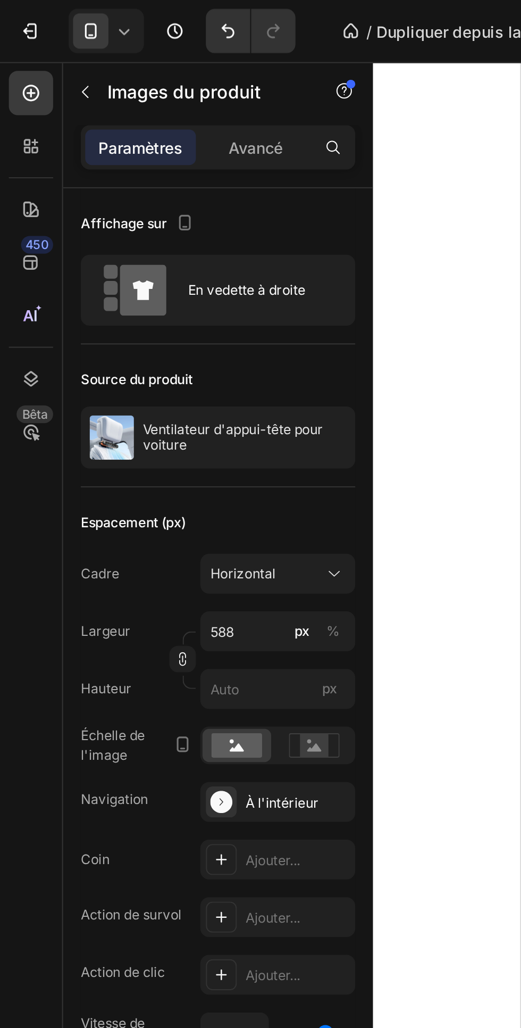
click at [122, 69] on font "Avancé" at bounding box center [123, 71] width 26 height 9
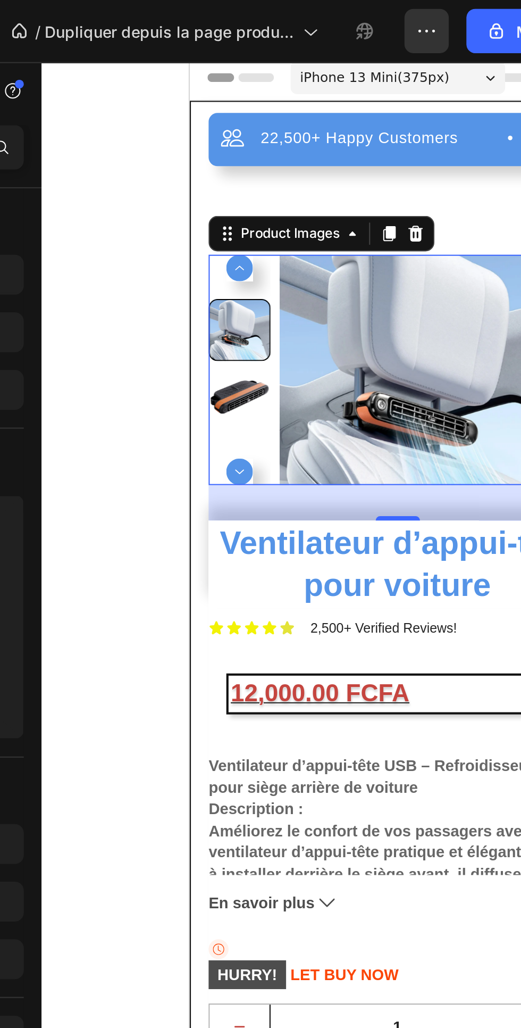
click at [205, 97] on icon at bounding box center [210, 98] width 11 height 11
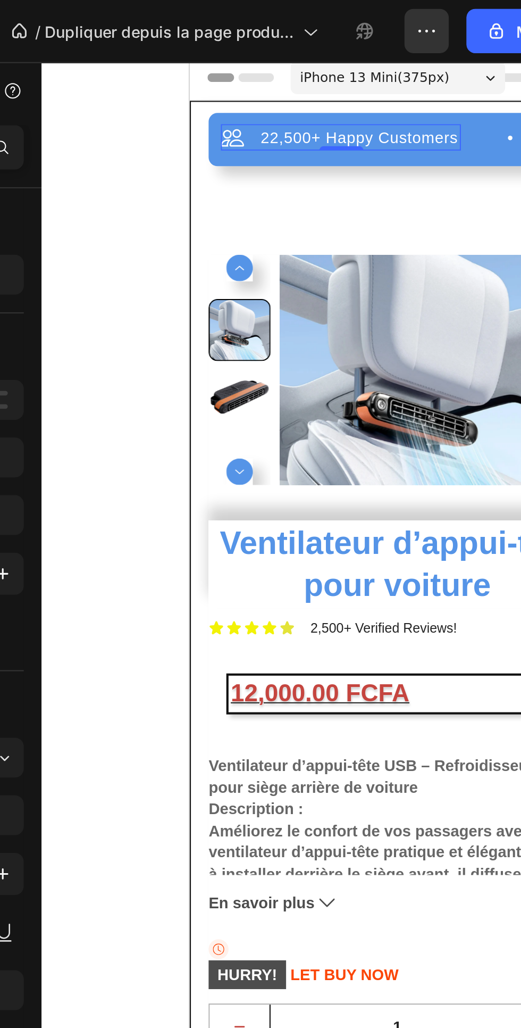
click at [199, 120] on div "22,500+ Happy Customers Item List 0 +700 5-Start Review Item List 30 Day Guaran…" at bounding box center [289, 451] width 181 height 730
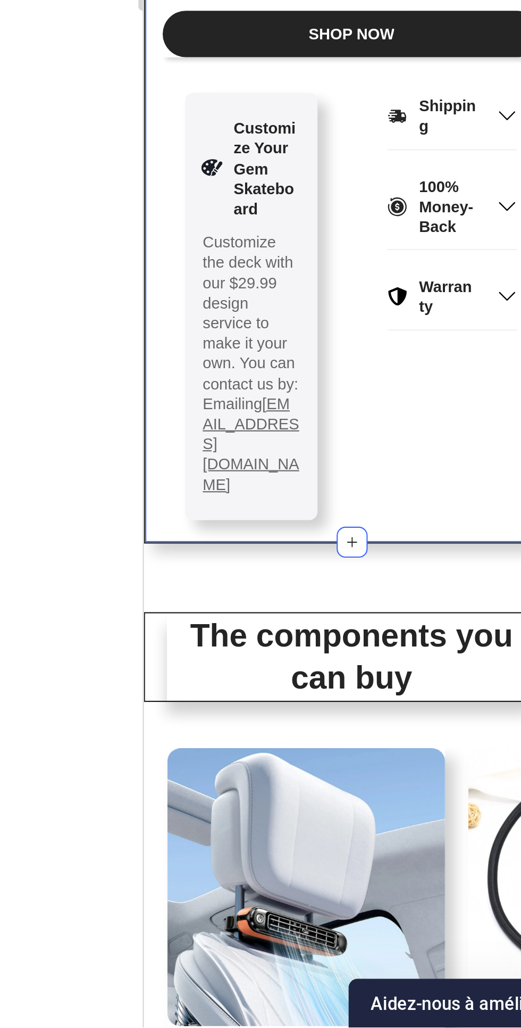
scroll to position [0, 0]
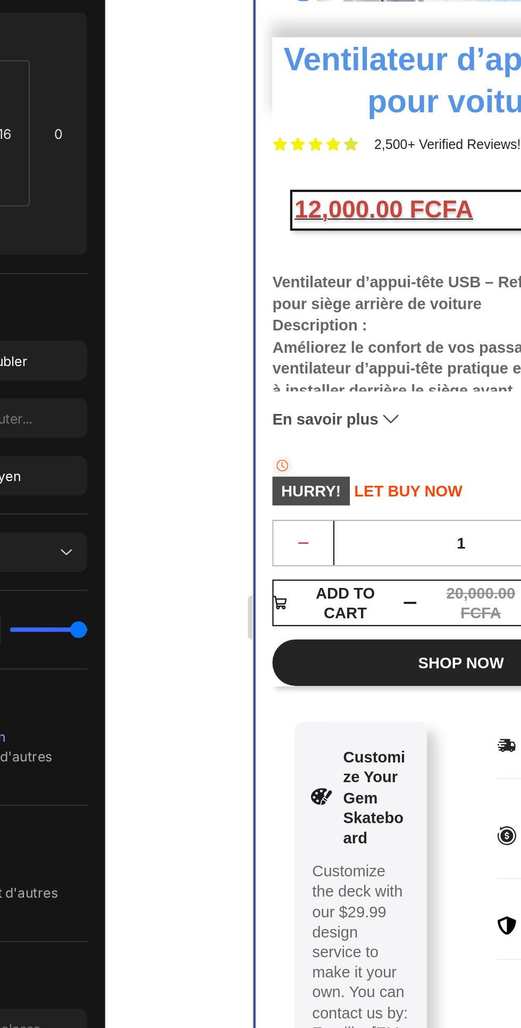
click at [267, 35] on button "decrement" at bounding box center [277, 41] width 29 height 21
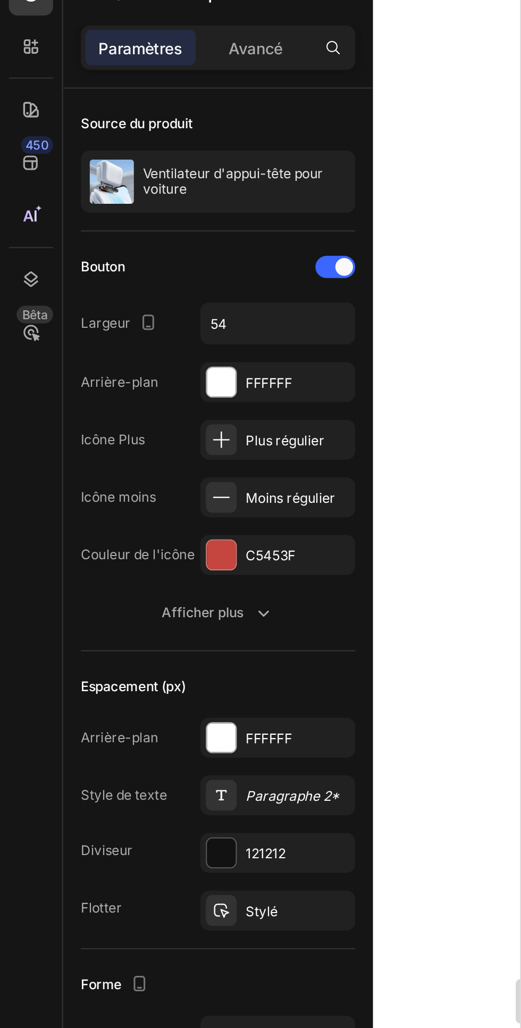
click at [127, 343] on icon "button" at bounding box center [126, 342] width 11 height 11
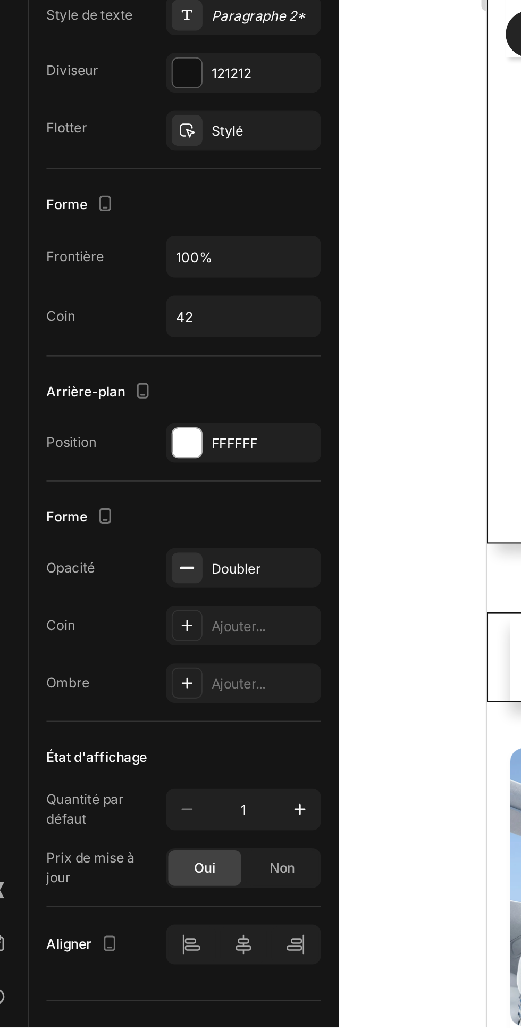
click at [100, 992] on div at bounding box center [133, 988] width 74 height 19
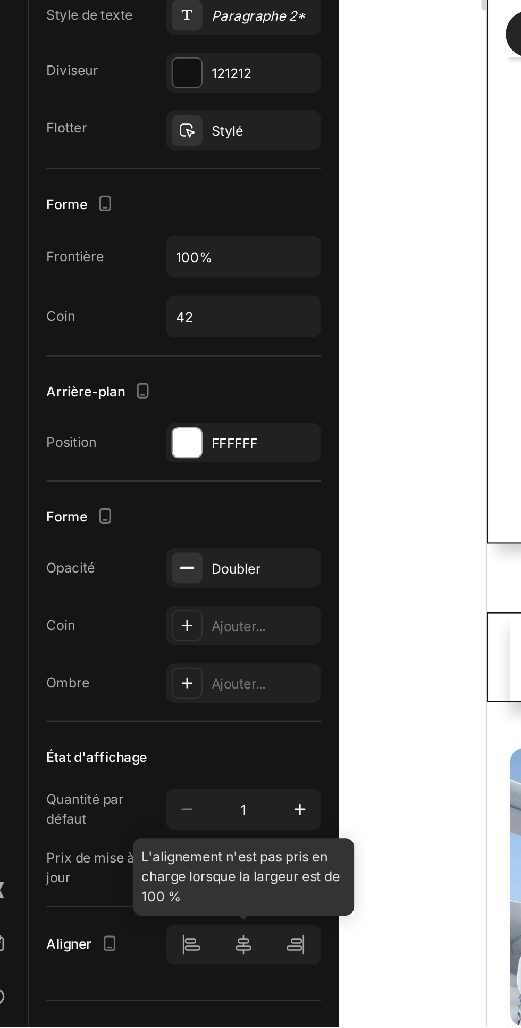
click at [99, 992] on div at bounding box center [133, 988] width 74 height 19
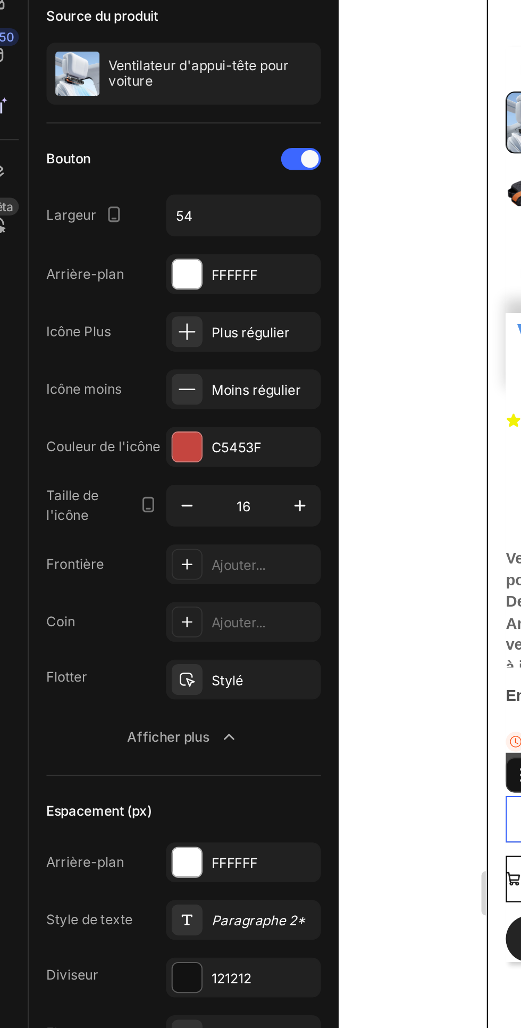
click at [123, 202] on input "54" at bounding box center [133, 203] width 73 height 19
click at [162, 205] on icon "button" at bounding box center [160, 203] width 11 height 11
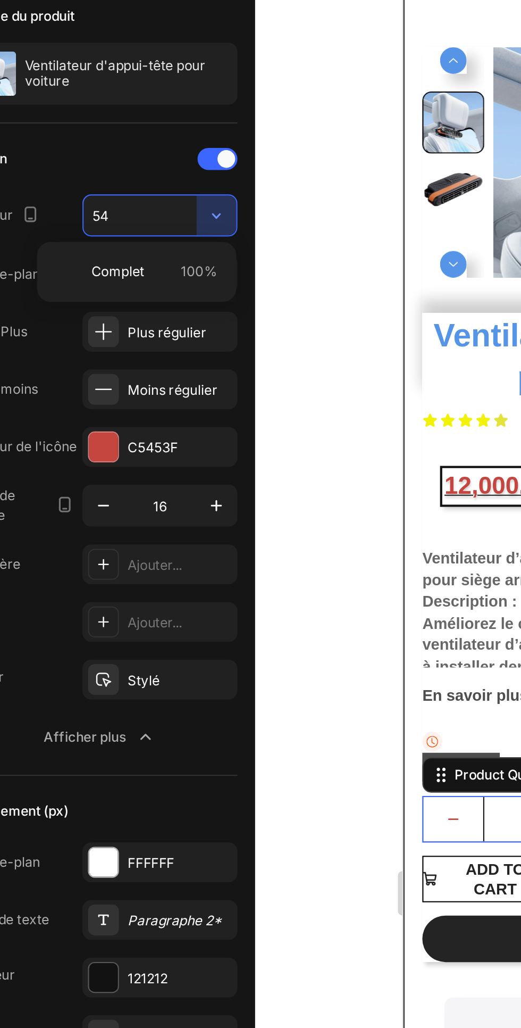
click at [107, 201] on input "54" at bounding box center [133, 203] width 73 height 19
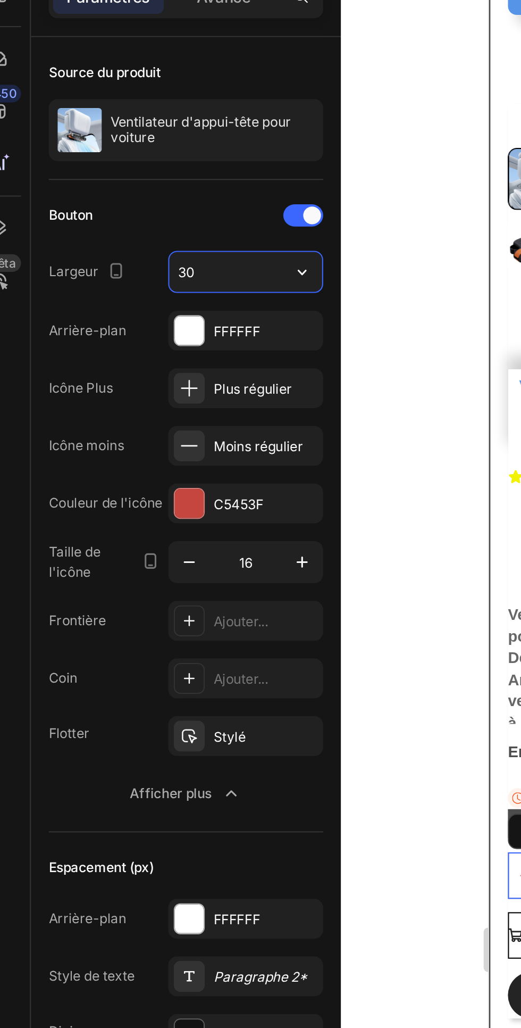
click at [150, 104] on div "Source du produit" at bounding box center [105, 107] width 132 height 17
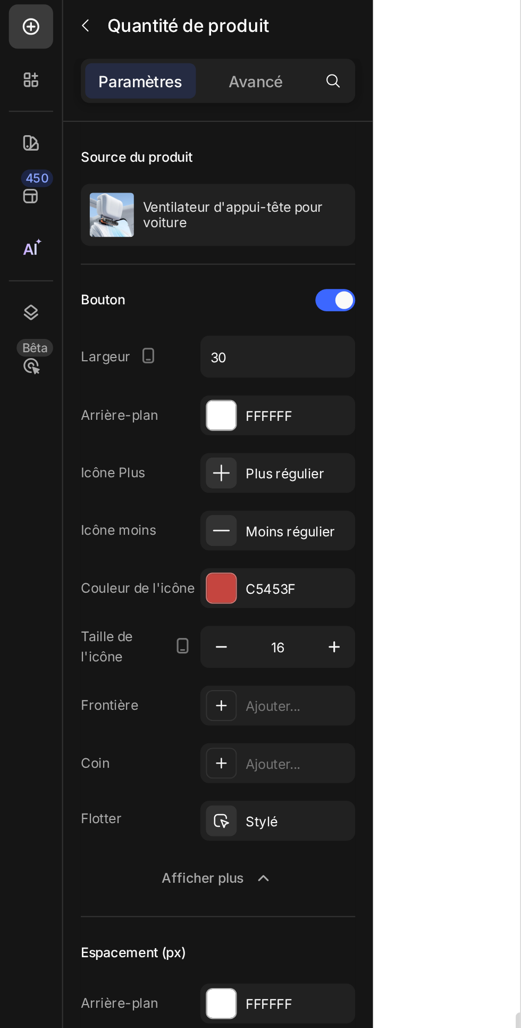
click at [140, 200] on input "30" at bounding box center [133, 203] width 73 height 19
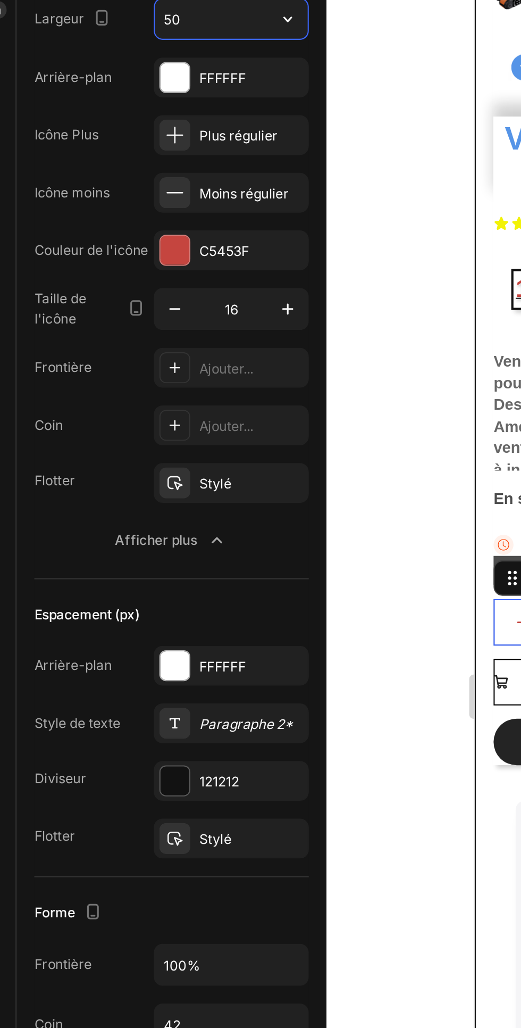
type input "50"
click at [161, 343] on icon "button" at bounding box center [160, 342] width 5 height 5
click at [166, 343] on button "button" at bounding box center [160, 342] width 19 height 19
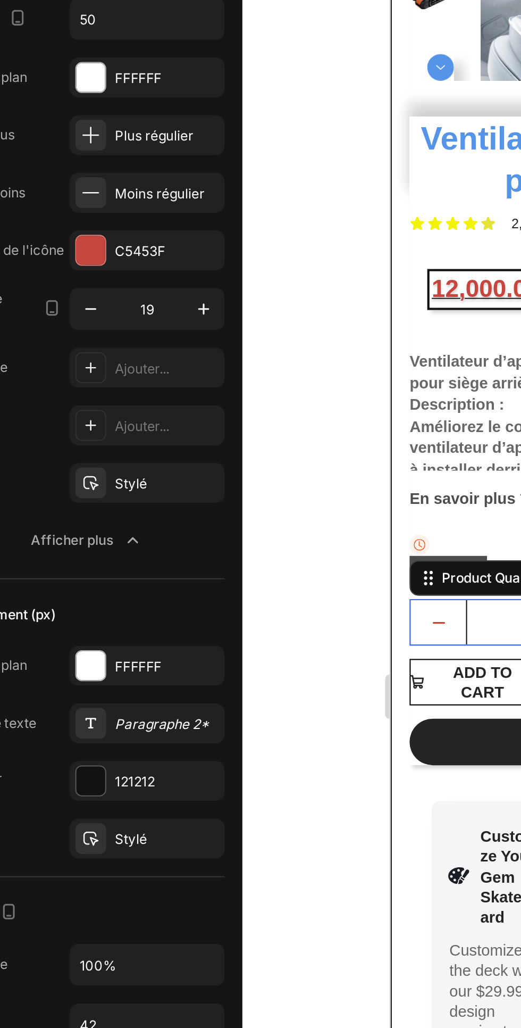
click at [162, 342] on icon "button" at bounding box center [160, 342] width 11 height 11
type input "20"
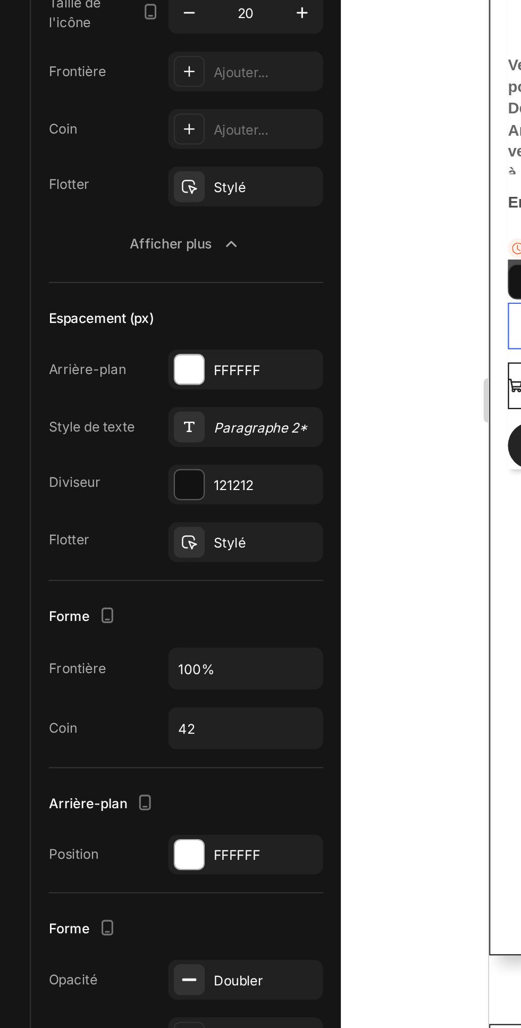
click at [131, 661] on input "100%" at bounding box center [133, 657] width 73 height 19
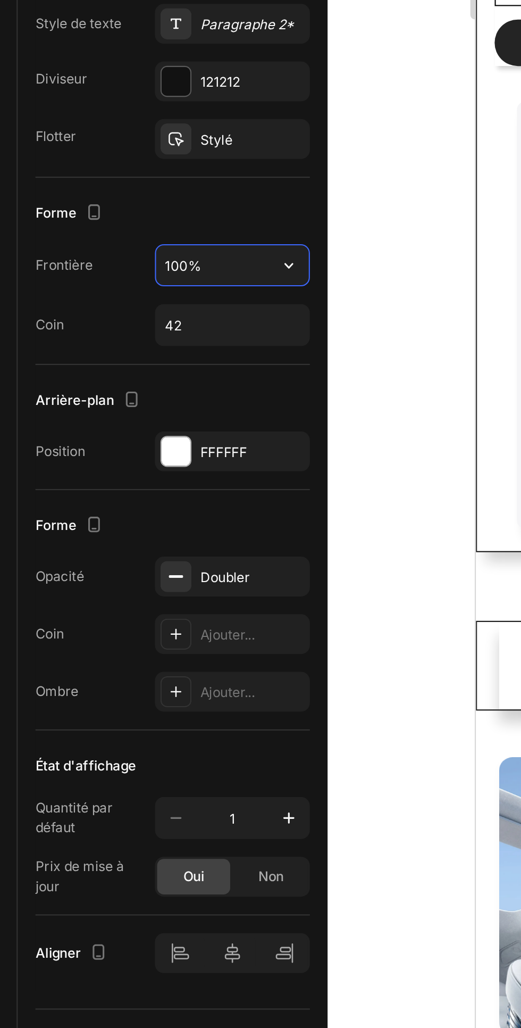
click at [161, 658] on icon "button" at bounding box center [160, 657] width 11 height 11
click at [114, 658] on input "100%" at bounding box center [133, 657] width 73 height 19
type input "50"
click at [78, 606] on div "Flotter Stylé" at bounding box center [105, 596] width 132 height 19
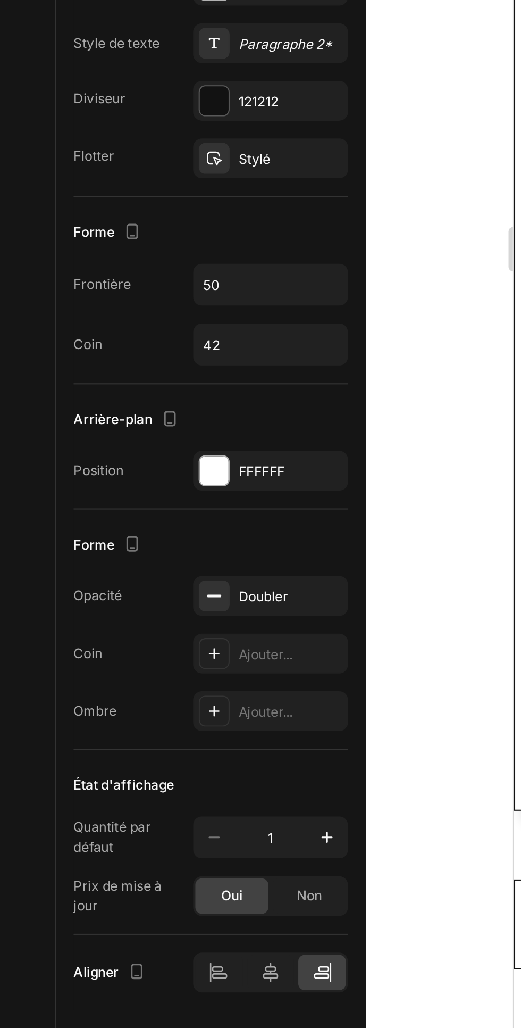
click at [114, 543] on input "50" at bounding box center [133, 545] width 73 height 19
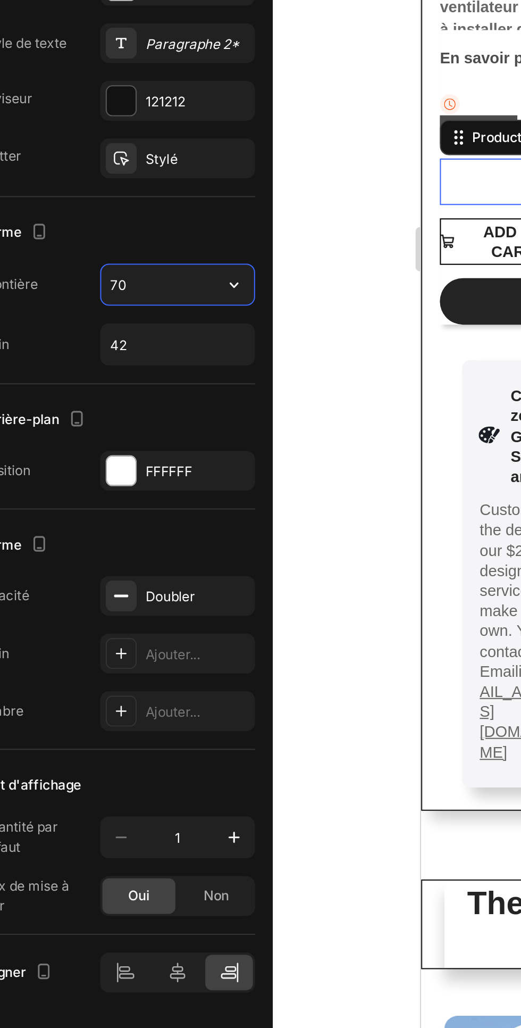
click at [114, 507] on div "Forme Frontière 70 Coin 42" at bounding box center [105, 549] width 132 height 90
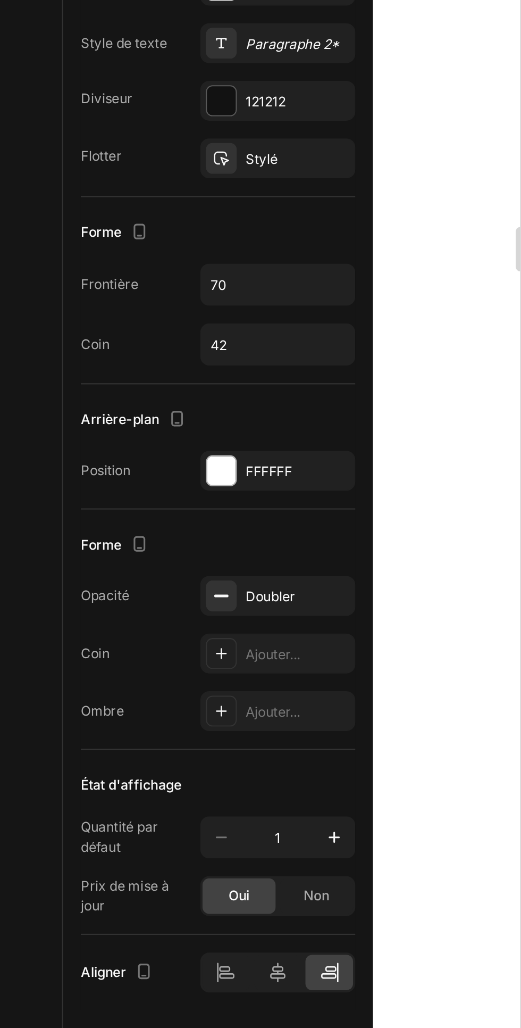
click at [114, 546] on input "70" at bounding box center [133, 545] width 73 height 19
type input "100"
click at [103, 511] on div "Forme Frontière 100 Coin 42" at bounding box center [105, 549] width 132 height 90
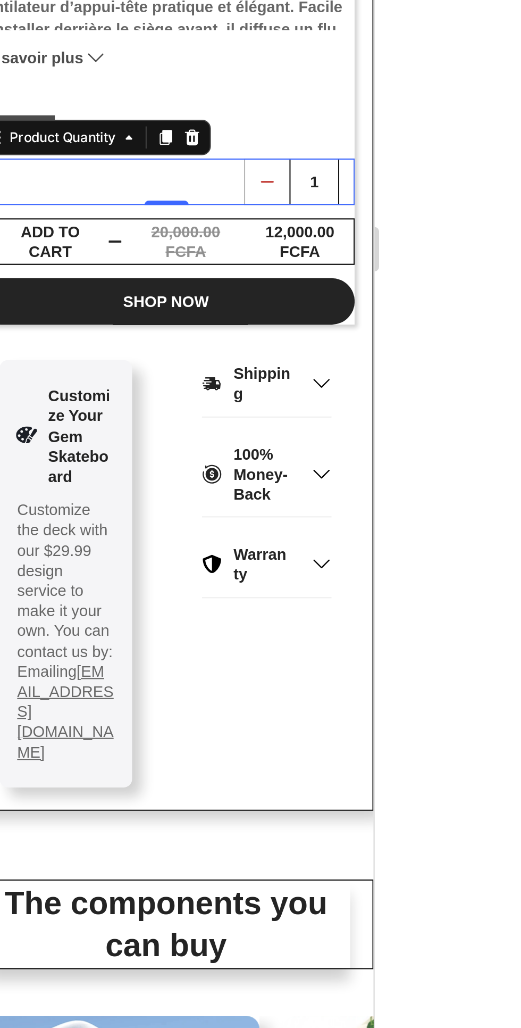
click at [499, 649] on div at bounding box center [350, 529] width 342 height 998
click at [486, 677] on div at bounding box center [350, 529] width 342 height 998
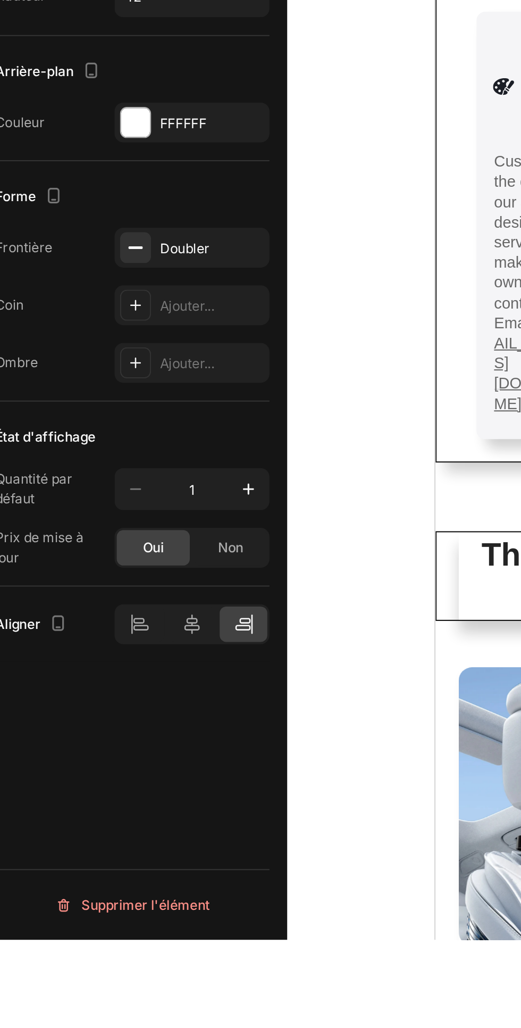
click at [108, 874] on icon at bounding box center [108, 876] width 11 height 11
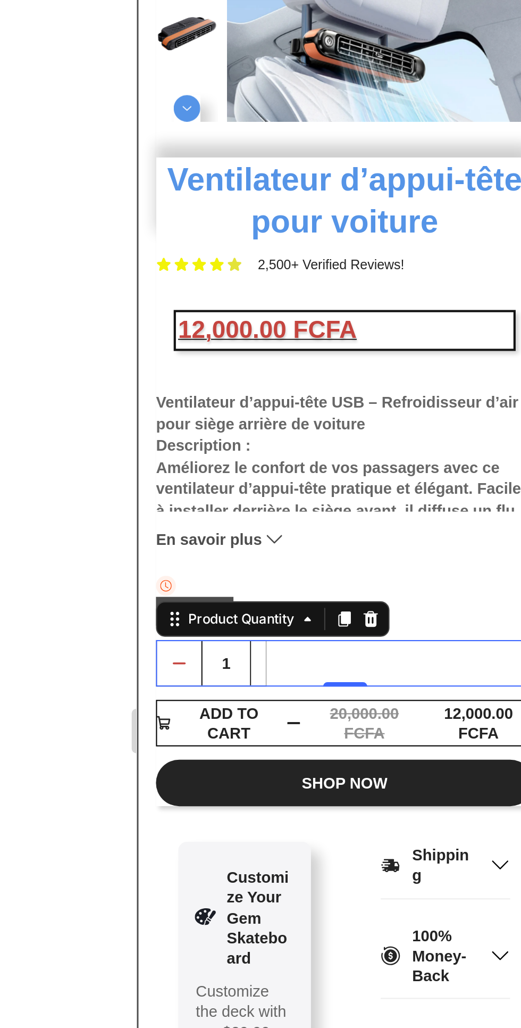
click at [200, 158] on div "1" at bounding box center [236, 159] width 181 height 22
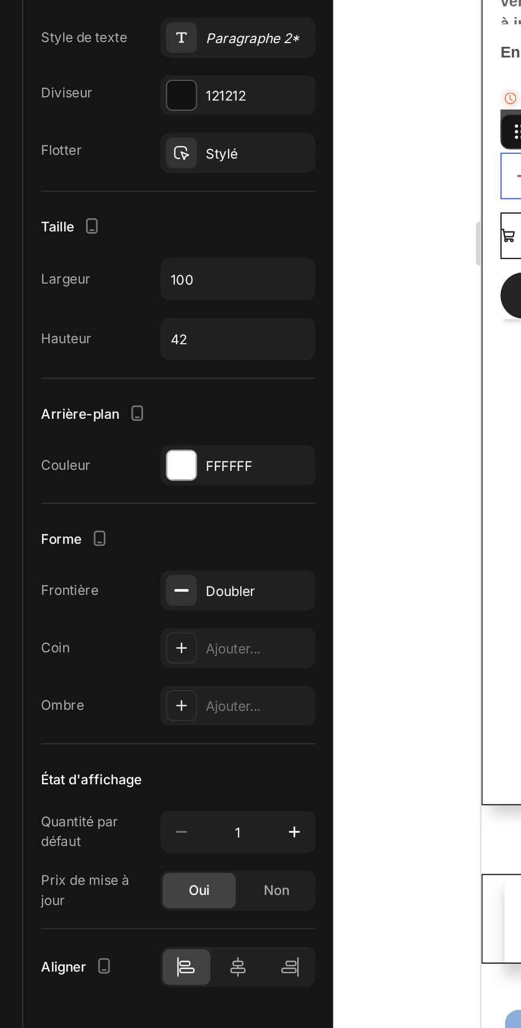
click at [122, 546] on input "100" at bounding box center [133, 545] width 73 height 19
click at [161, 546] on icon "button" at bounding box center [160, 546] width 11 height 11
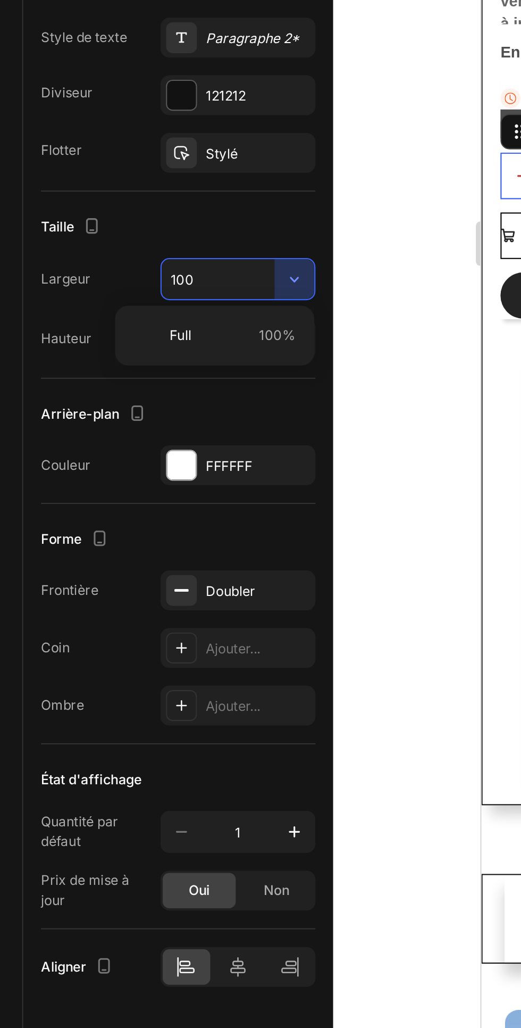
click at [102, 576] on span "Full" at bounding box center [106, 573] width 11 height 10
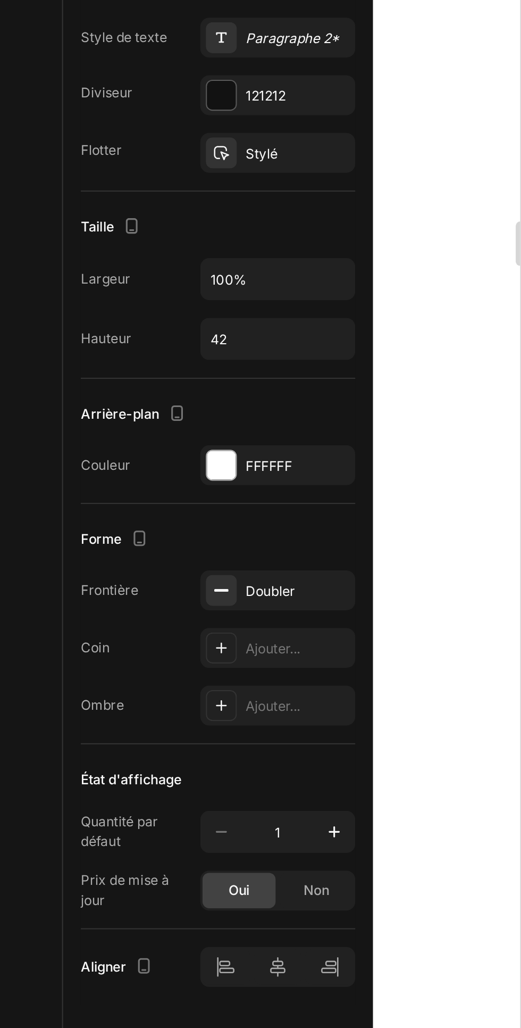
click at [120, 545] on input "100%" at bounding box center [133, 545] width 73 height 19
type input "70%"
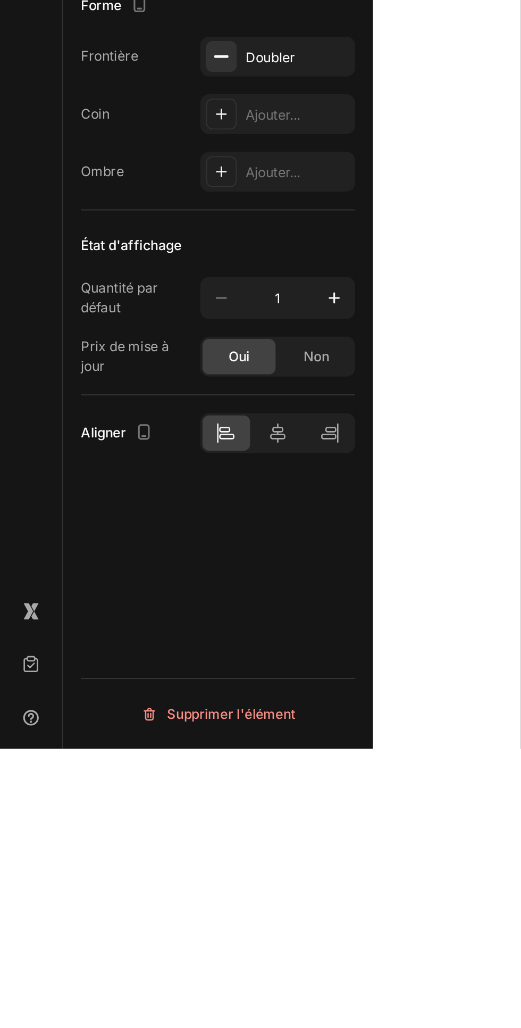
click at [162, 876] on icon at bounding box center [162, 877] width 1 height 10
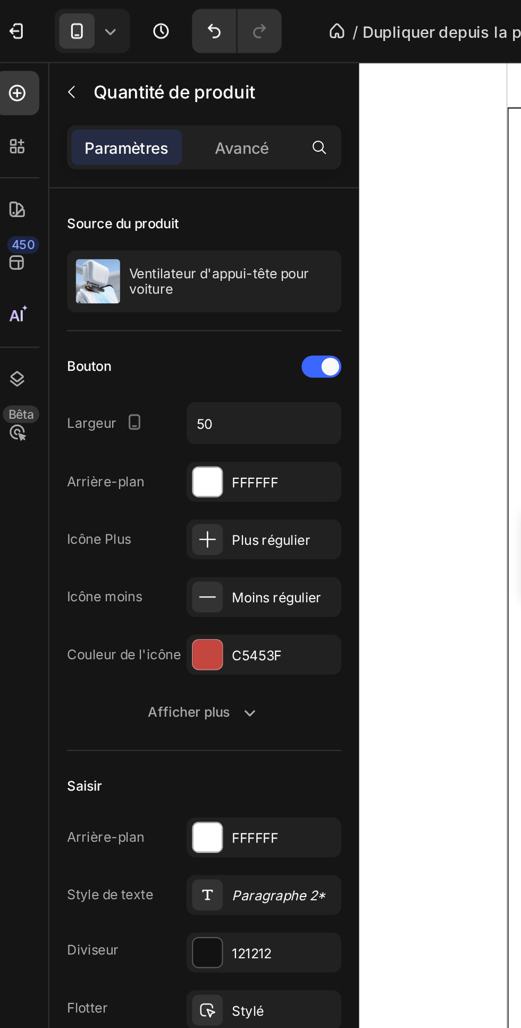
click at [128, 71] on font "Avancé" at bounding box center [123, 71] width 26 height 9
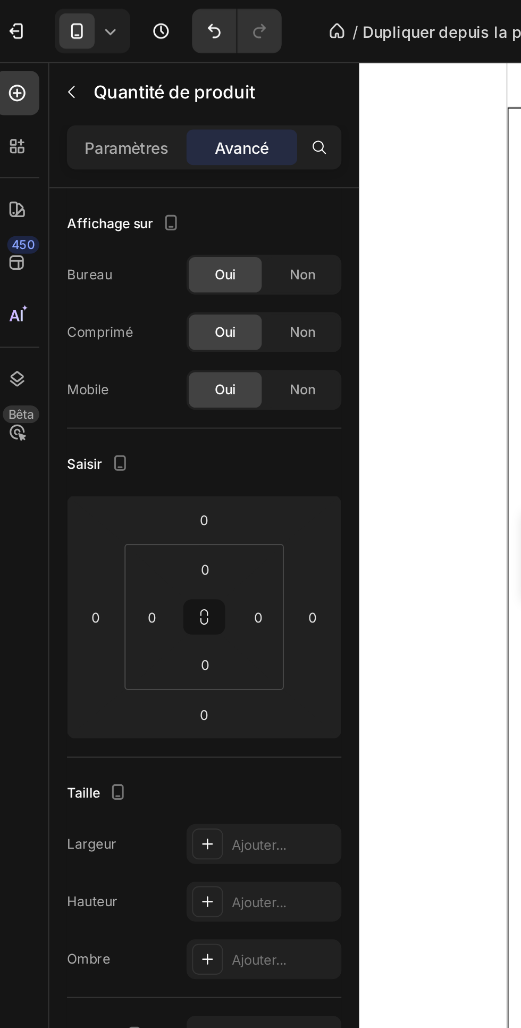
click at [131, 297] on input "0" at bounding box center [131, 296] width 16 height 16
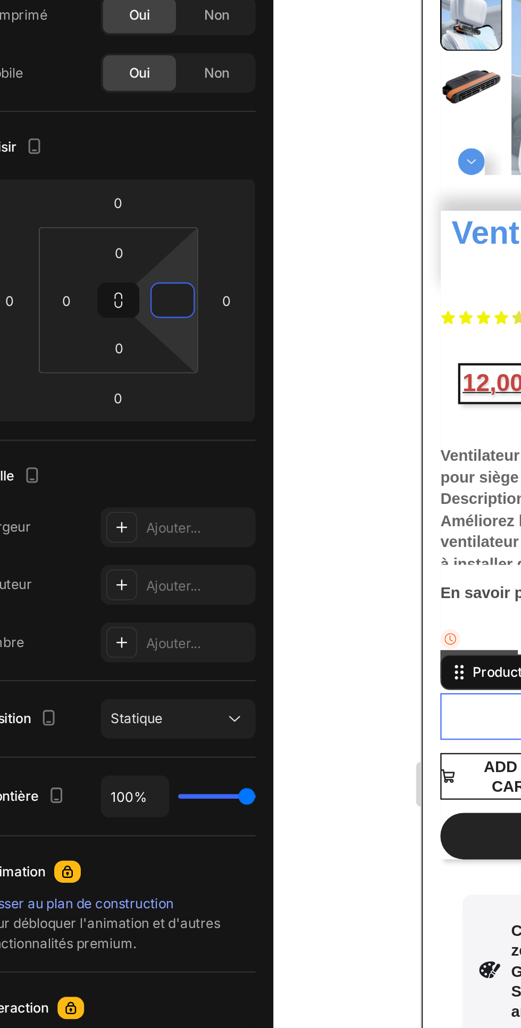
type input "5"
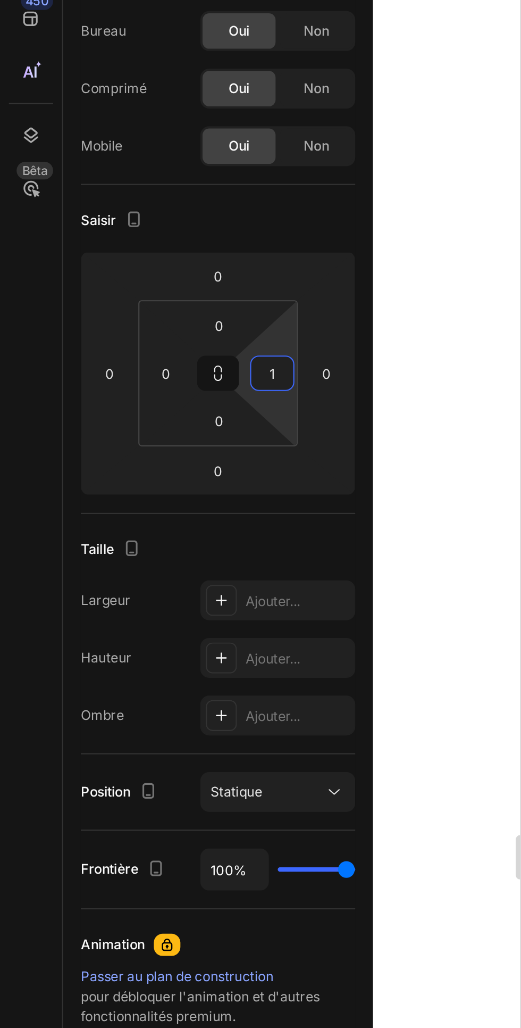
type input "10"
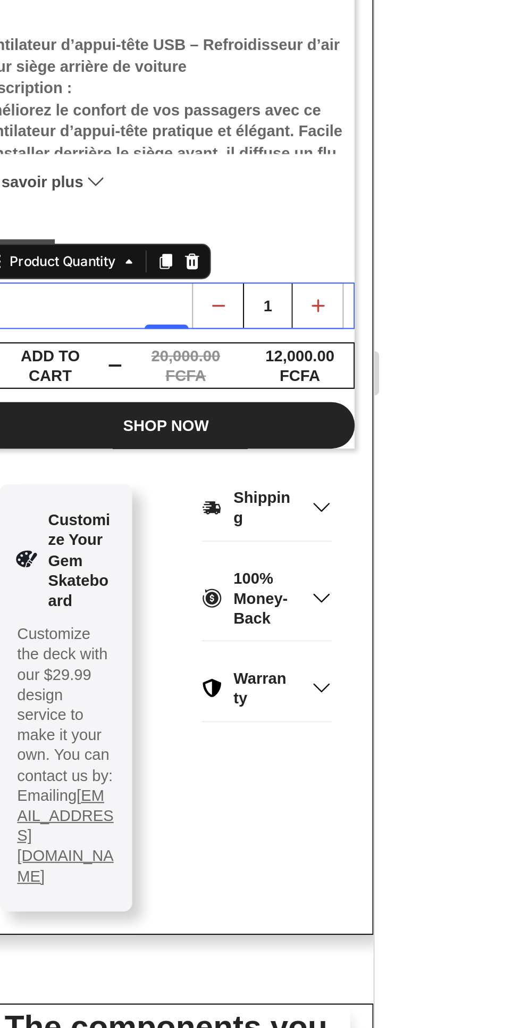
click at [494, 554] on div at bounding box center [350, 529] width 342 height 998
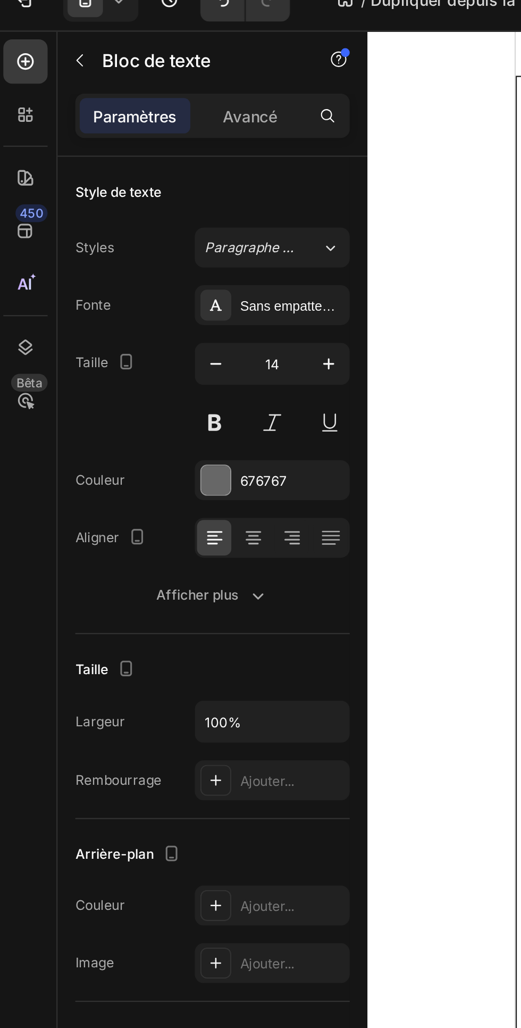
click at [111, 217] on button at bounding box center [105, 218] width 19 height 19
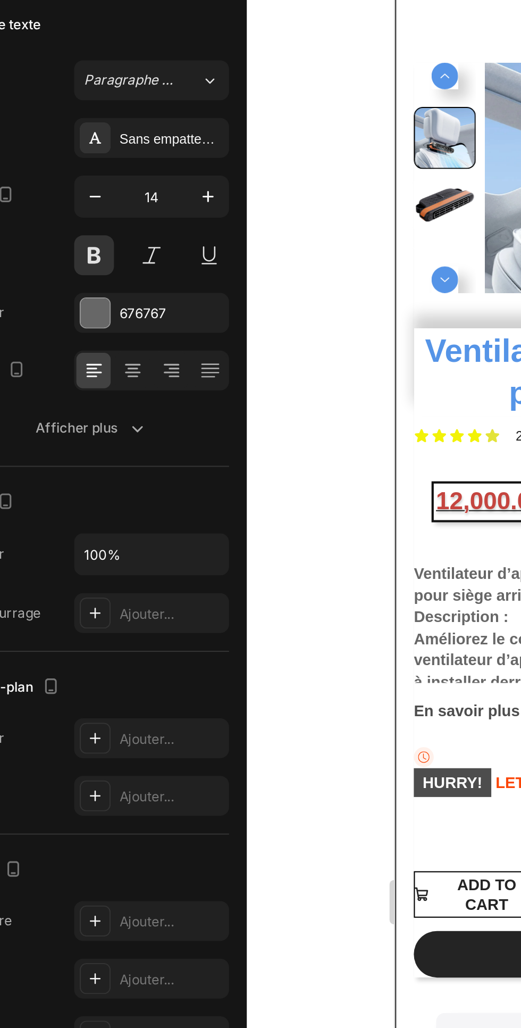
click at [163, 217] on button at bounding box center [161, 218] width 19 height 19
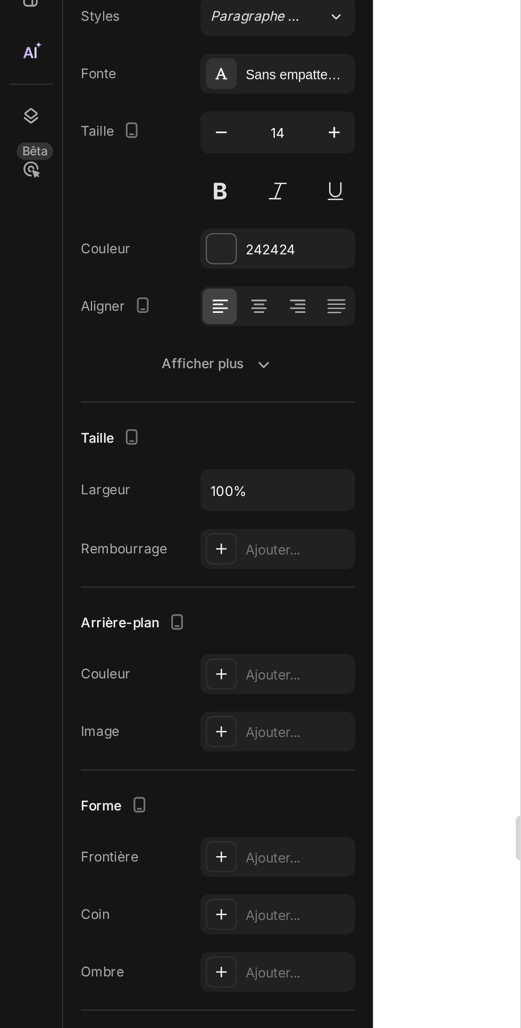
click at [104, 245] on div at bounding box center [107, 246] width 14 height 14
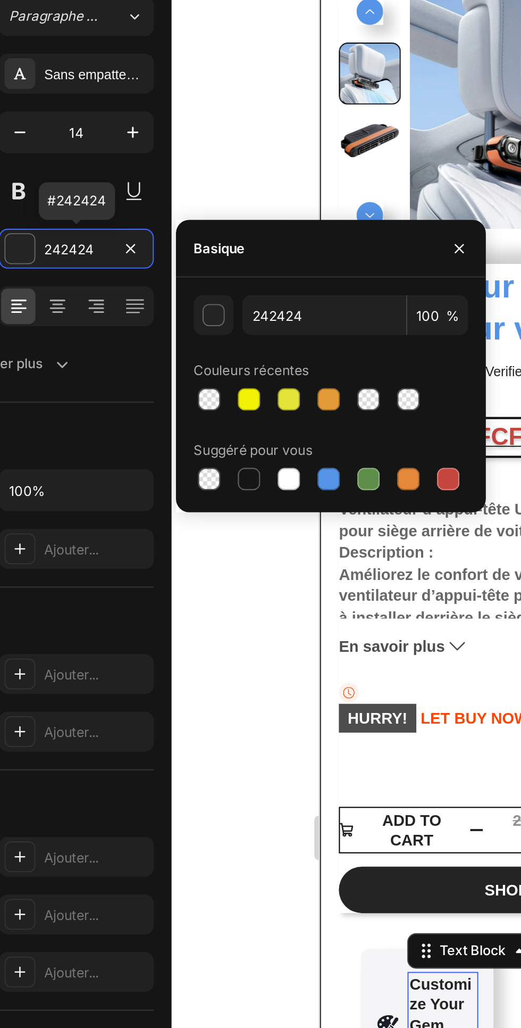
click at [254, 356] on div at bounding box center [255, 356] width 11 height 11
type input "5594E7"
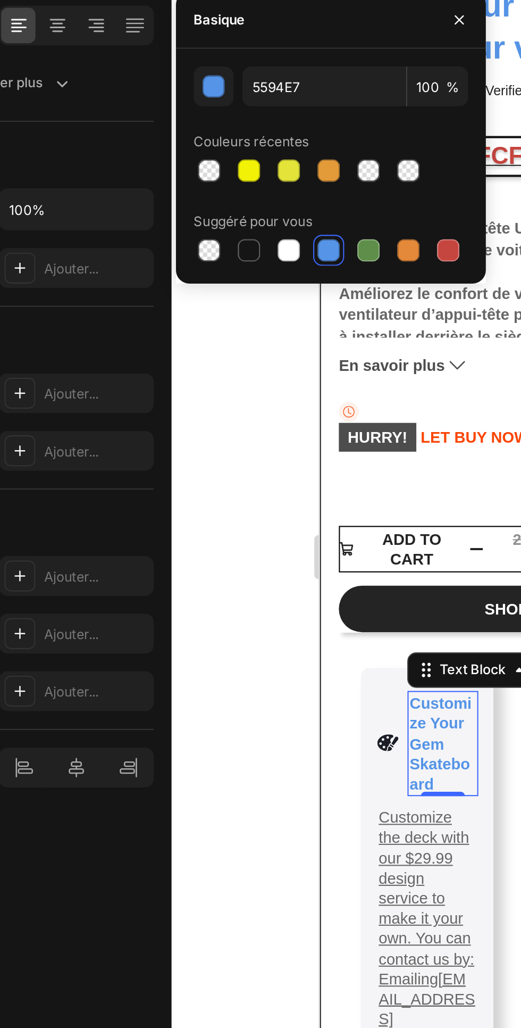
click at [140, 716] on div "Style de texte Styles Paragraphe 1* Fonte Sans empattement Taille 14 Couleur 55…" at bounding box center [104, 574] width 149 height 968
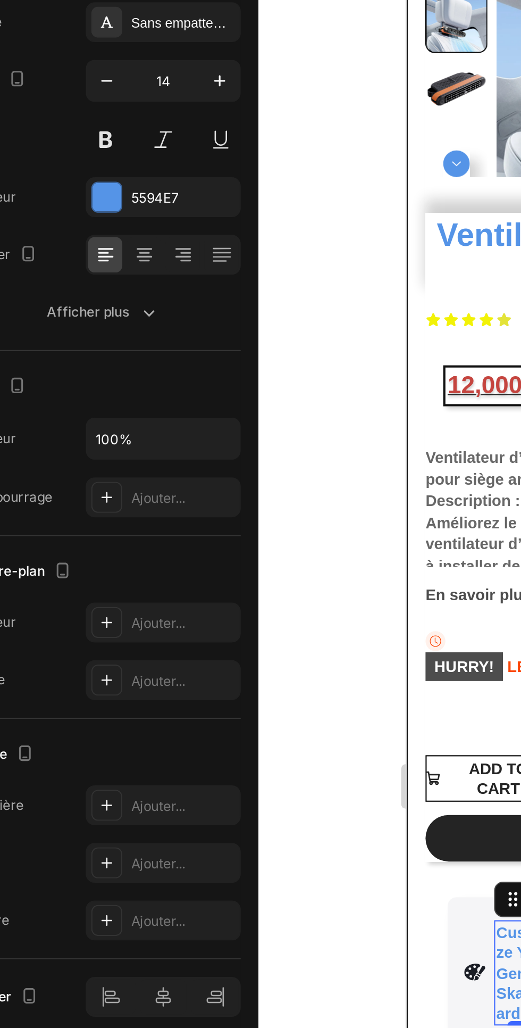
click at [125, 274] on icon at bounding box center [124, 274] width 7 height 1
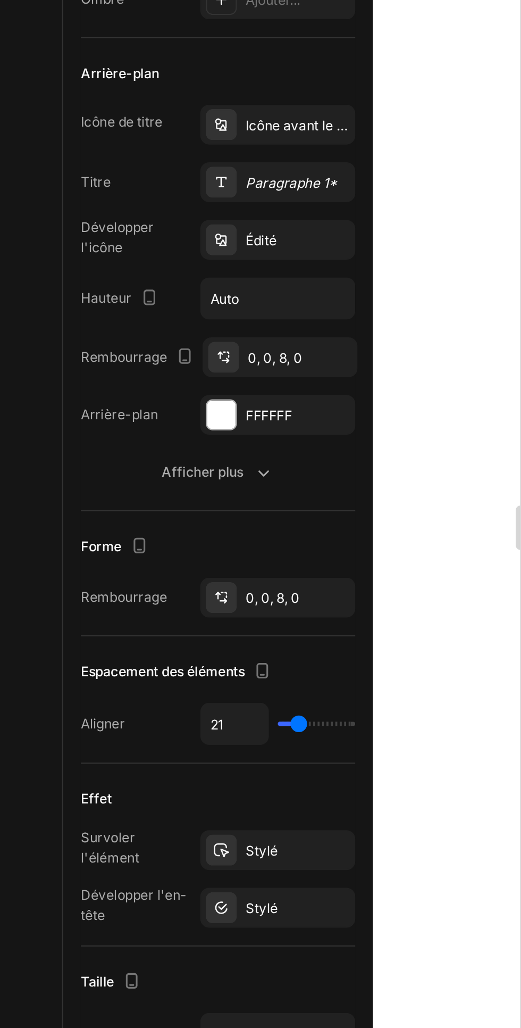
click at [120, 504] on div "Afficher plus" at bounding box center [105, 502] width 54 height 11
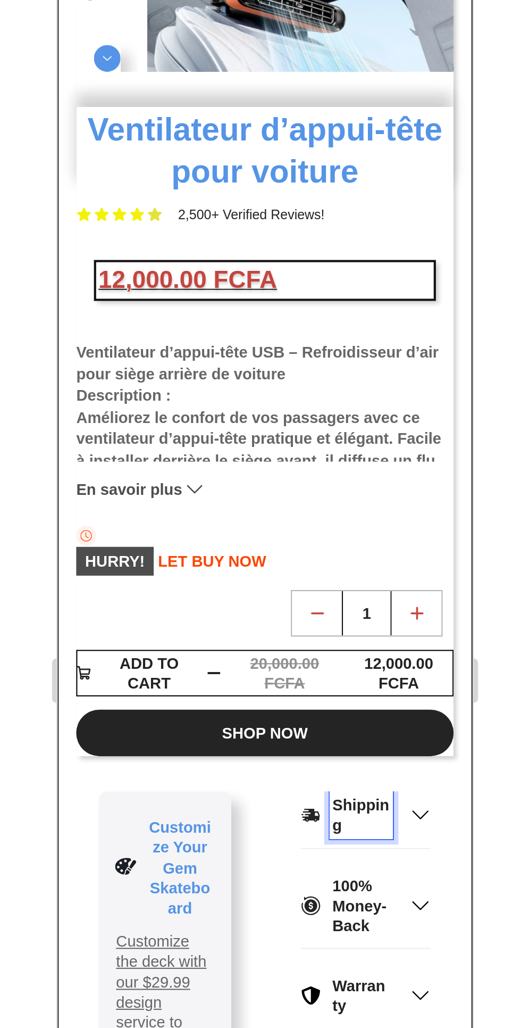
click at [461, 435] on div at bounding box center [350, 529] width 342 height 998
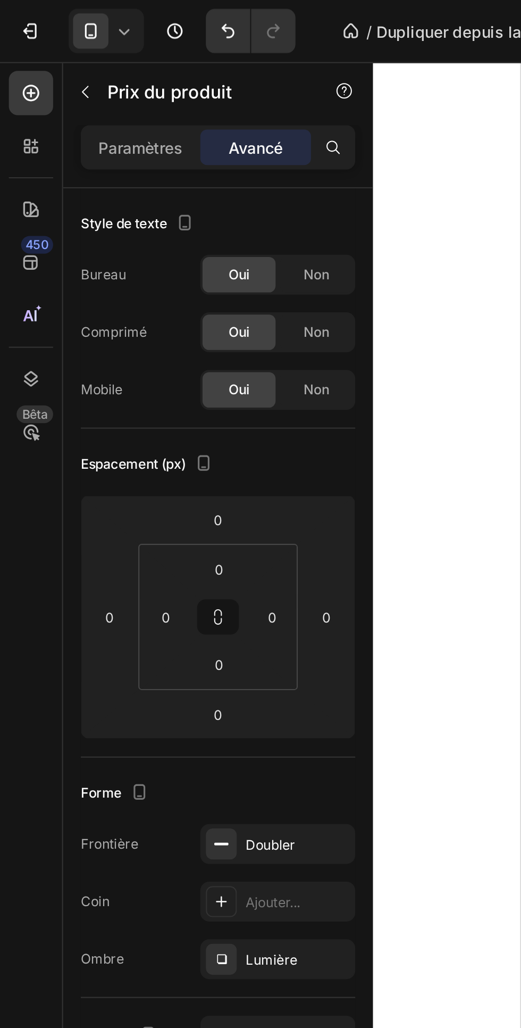
click at [70, 55] on div "Prix ​​du produit" at bounding box center [90, 44] width 121 height 28
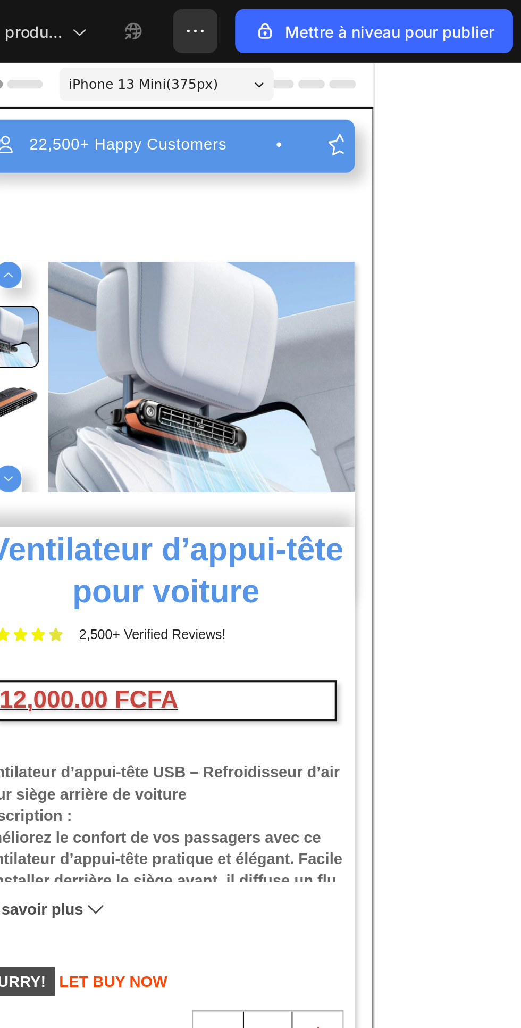
click at [39, 368] on div "12,000.00 FCFA" at bounding box center [58, 369] width 162 height 18
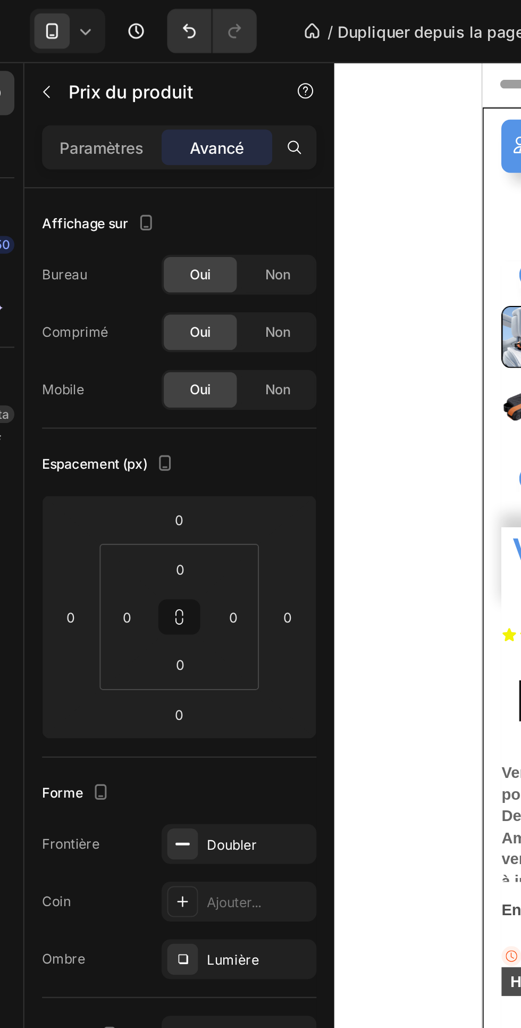
click at [69, 65] on p "Paramètres" at bounding box center [67, 70] width 40 height 11
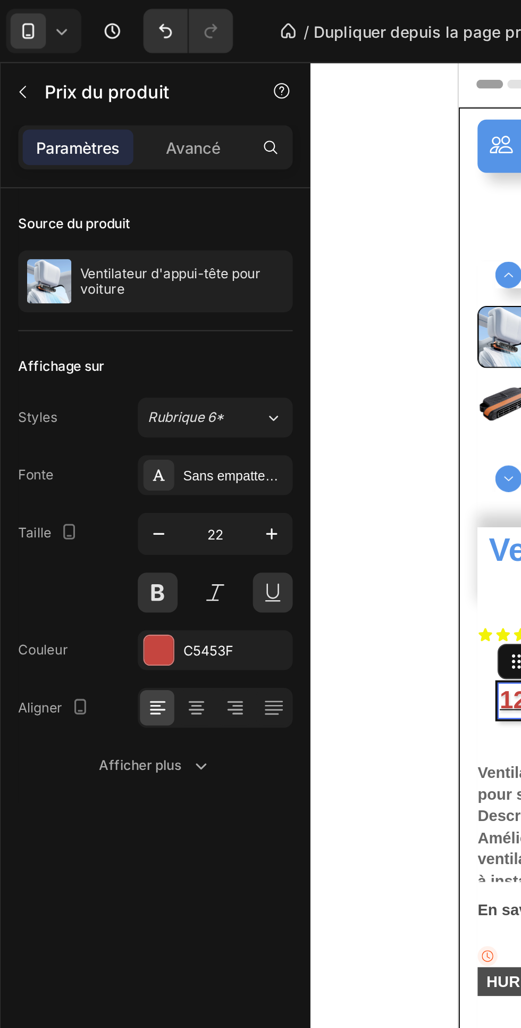
click at [119, 373] on button "Afficher plus" at bounding box center [105, 367] width 132 height 19
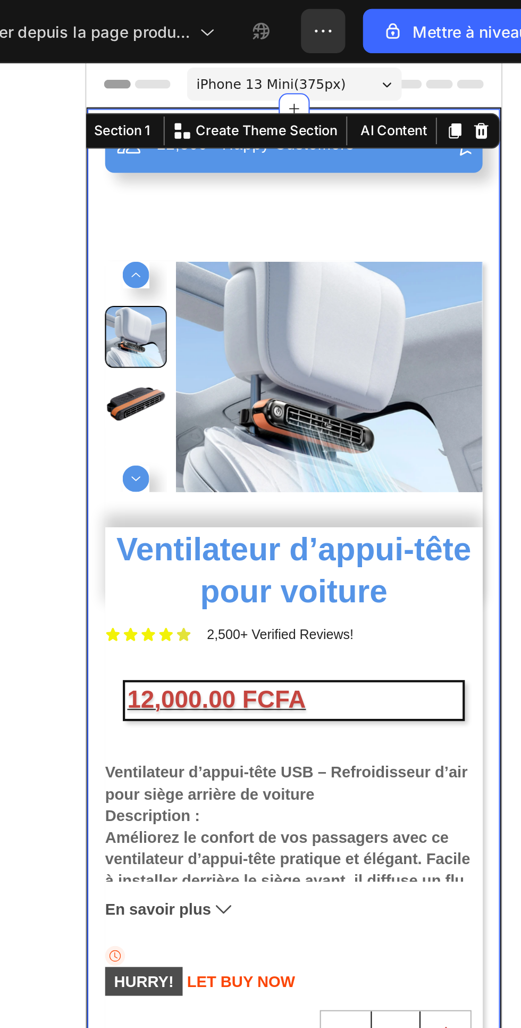
scroll to position [245, 0]
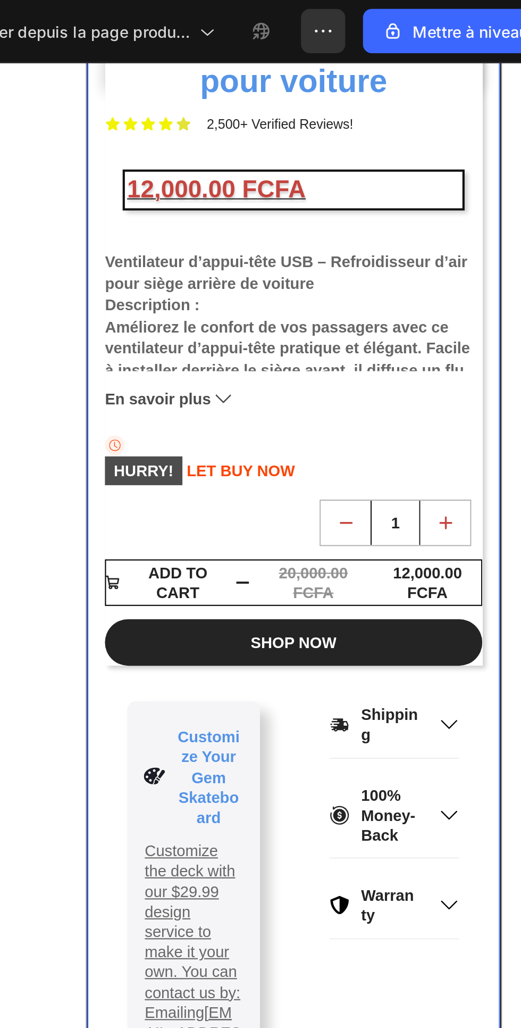
click at [255, 337] on button "SHOP NOW" at bounding box center [185, 340] width 181 height 22
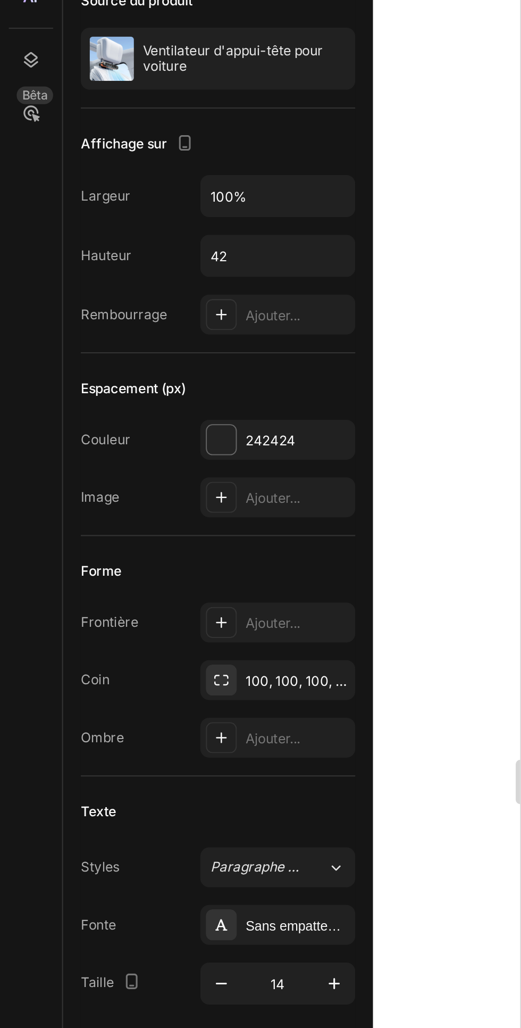
click at [0, 0] on icon "button" at bounding box center [0, 0] width 0 height 0
click at [146, 475] on div "Add..." at bounding box center [133, 479] width 74 height 19
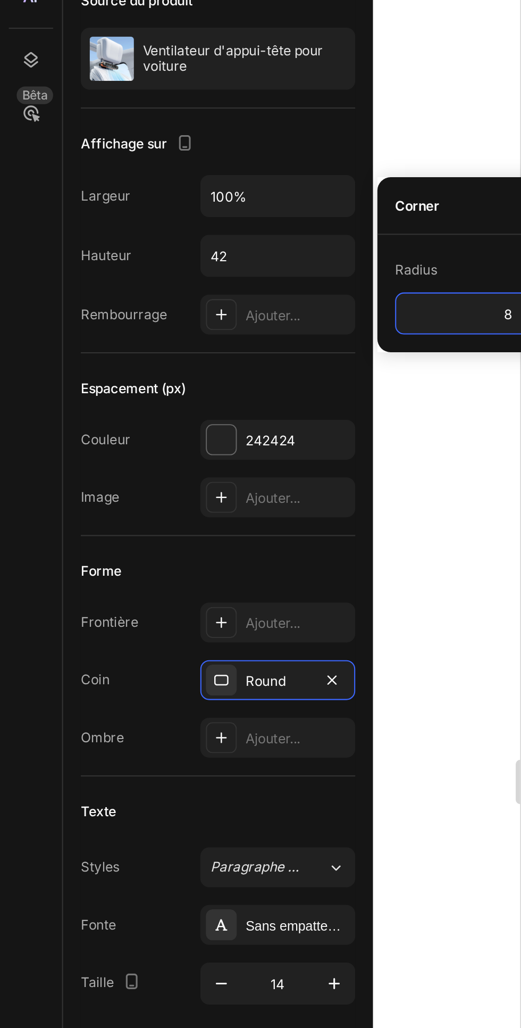
click at [327, 314] on div "Radius 8" at bounding box center [255, 294] width 149 height 39
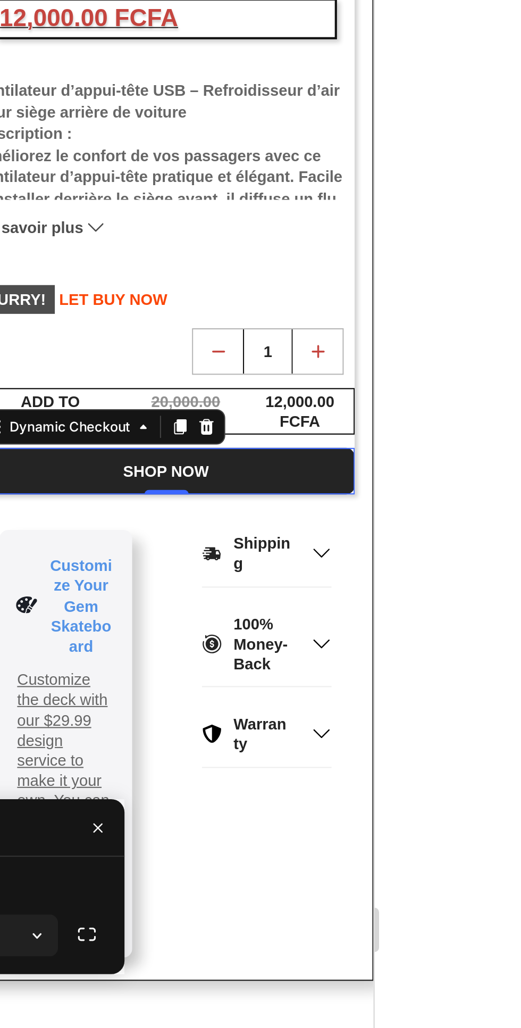
click at [496, 317] on div at bounding box center [350, 529] width 342 height 998
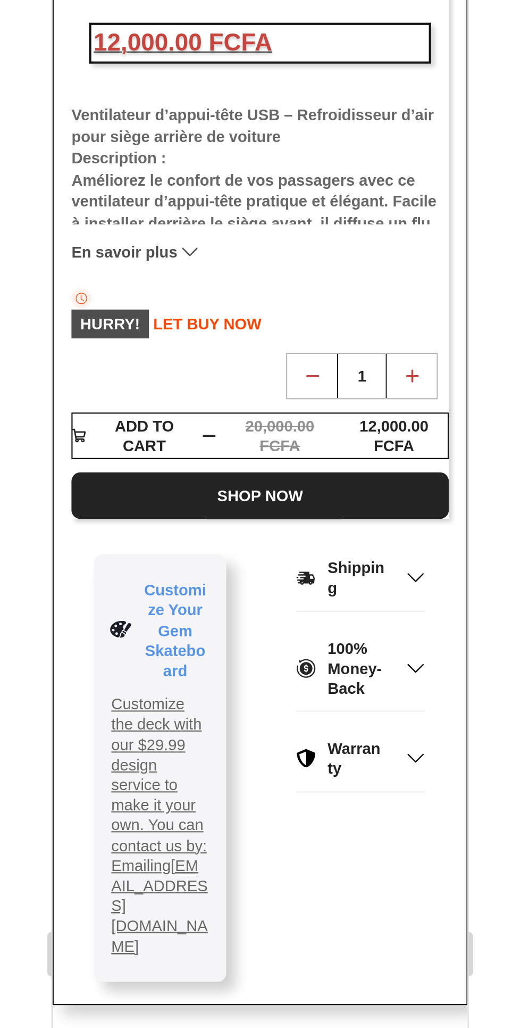
click at [74, 197] on button "SHOP NOW" at bounding box center [151, 194] width 181 height 22
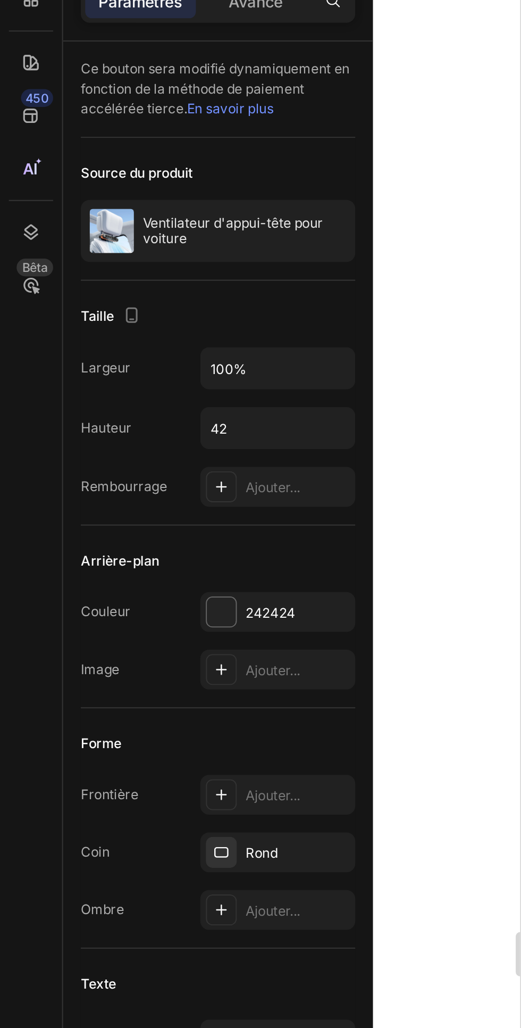
click at [143, 246] on input "100%" at bounding box center [133, 247] width 73 height 19
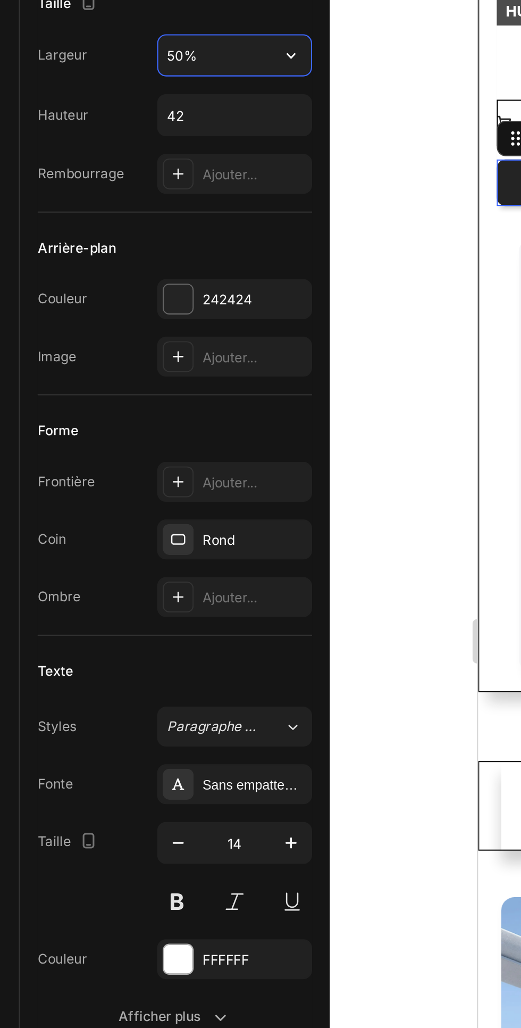
type input "50%"
click at [109, 359] on div at bounding box center [107, 365] width 14 height 14
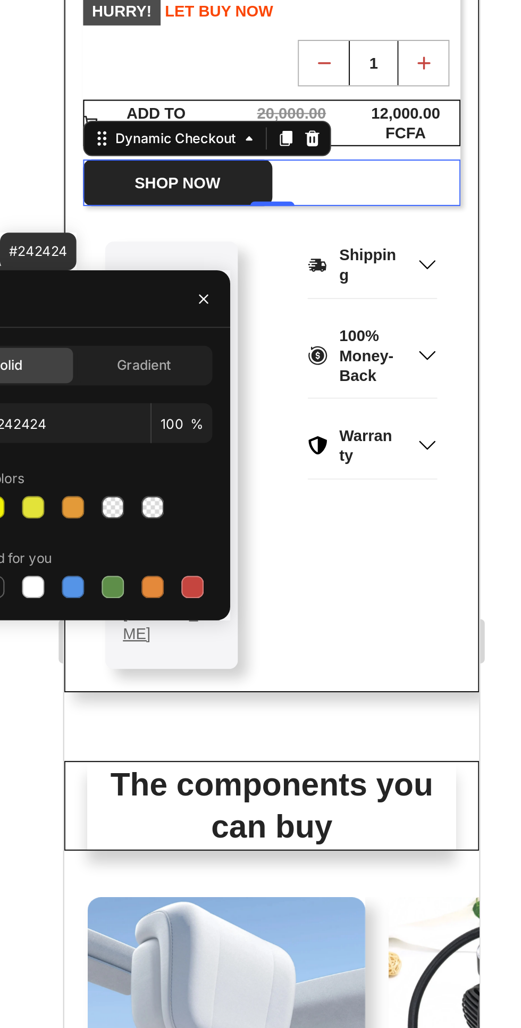
click at [251, 501] on div at bounding box center [255, 503] width 11 height 11
type input "5594E7"
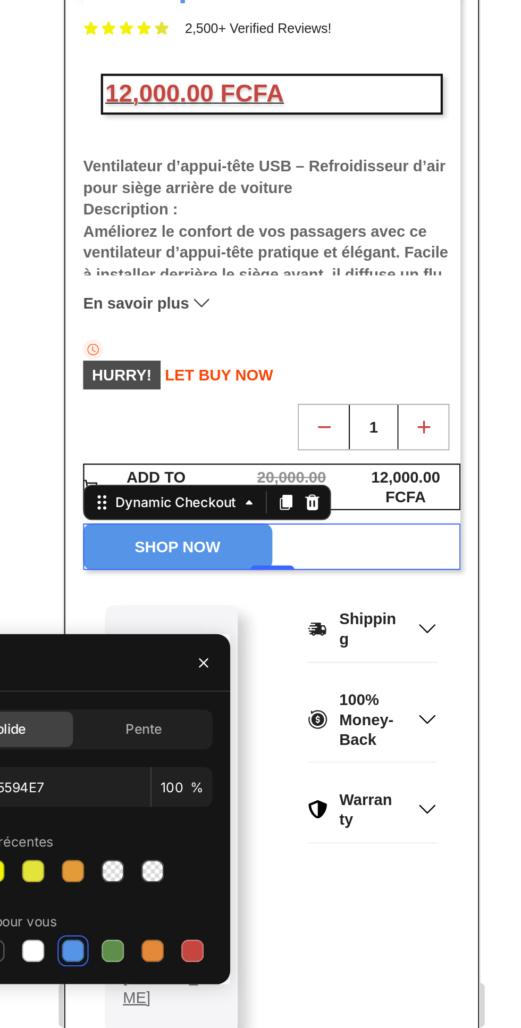
click at [463, 239] on div at bounding box center [350, 529] width 342 height 998
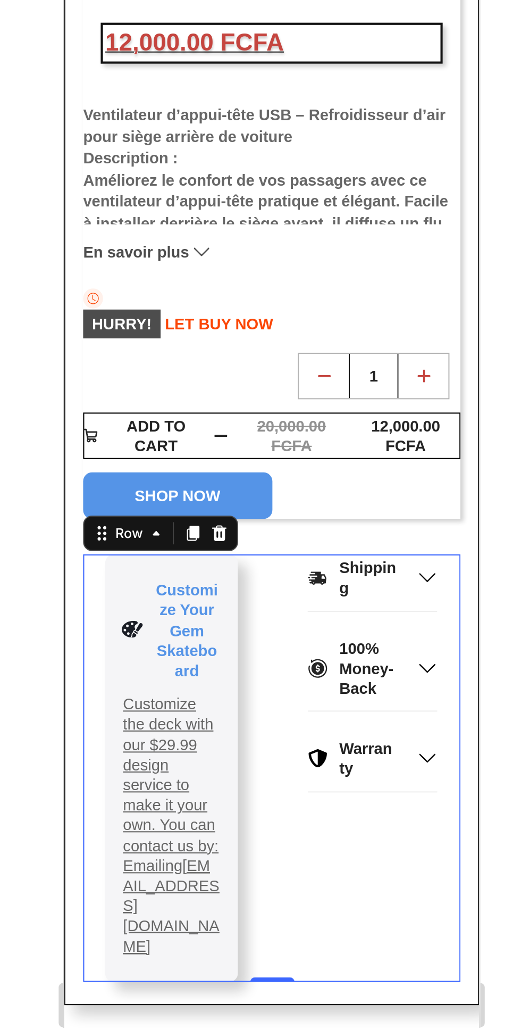
scroll to position [269, 0]
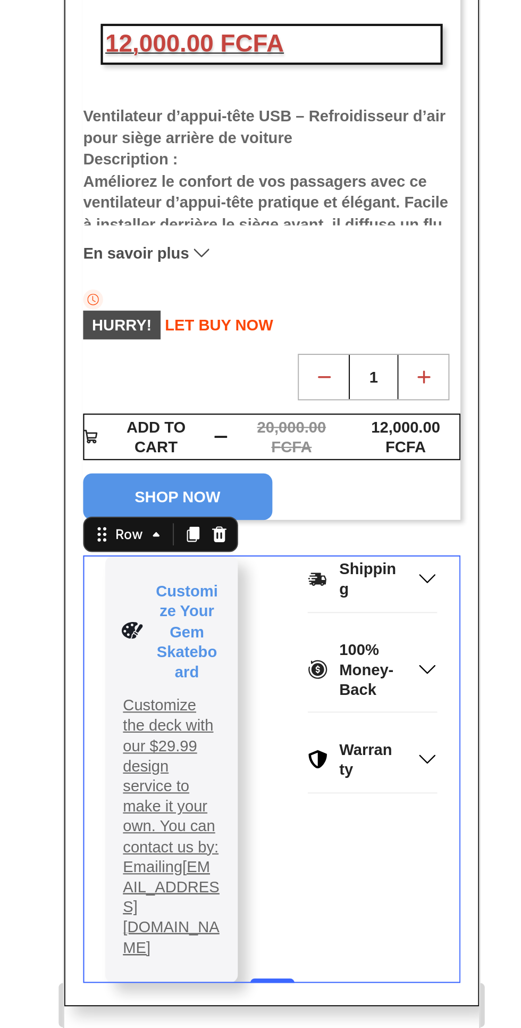
click at [160, 221] on button "SHOP NOW" at bounding box center [118, 221] width 91 height 22
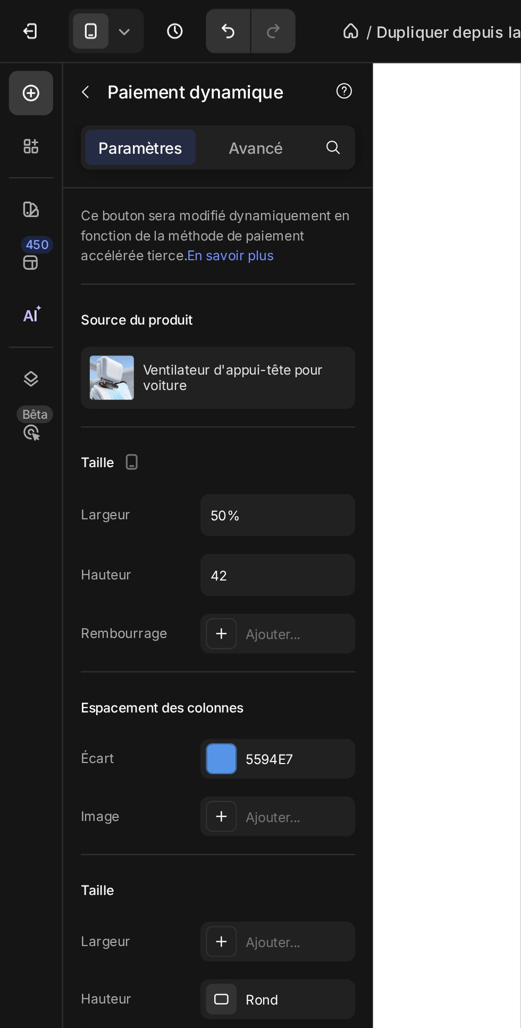
click at [125, 63] on div "Avancé" at bounding box center [122, 70] width 53 height 17
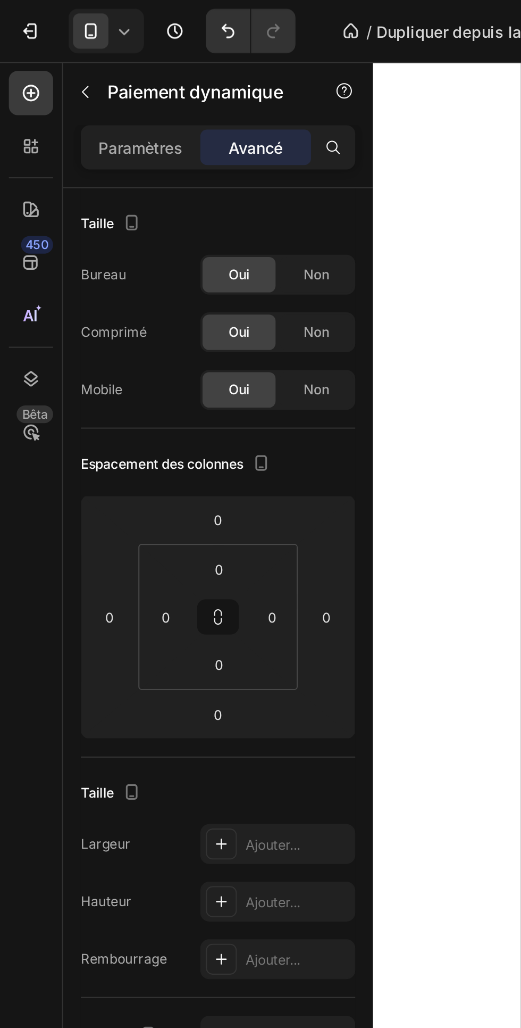
click at [199, 325] on div at bounding box center [350, 529] width 342 height 998
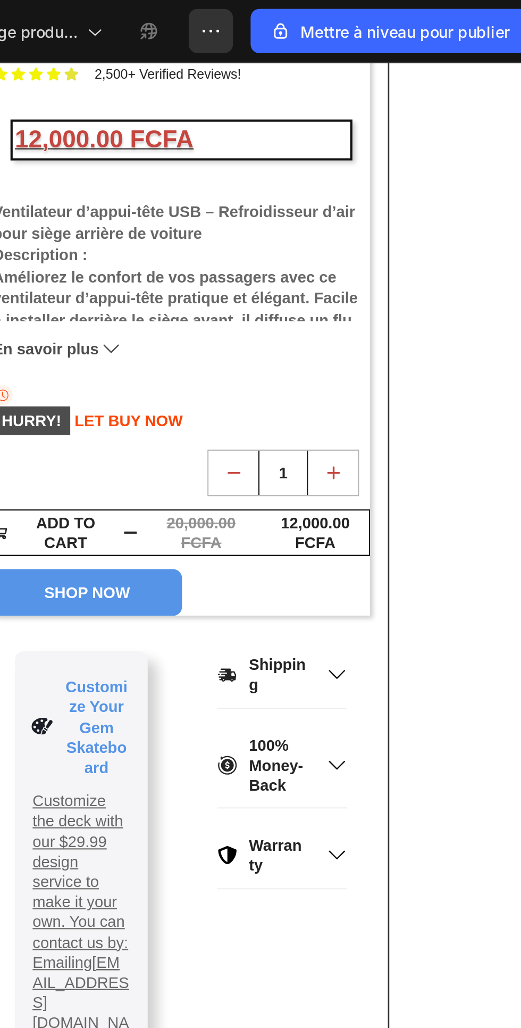
click at [63, 320] on button "SHOP NOW" at bounding box center [29, 316] width 91 height 22
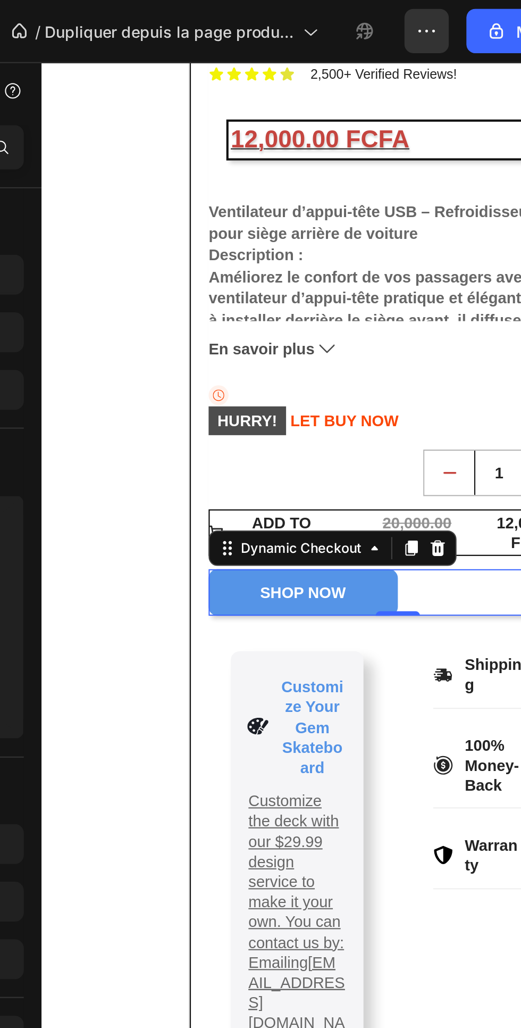
click at [284, 313] on button "SHOP NOW" at bounding box center [244, 316] width 91 height 22
click at [216, 317] on button "SHOP NOW" at bounding box center [244, 316] width 91 height 22
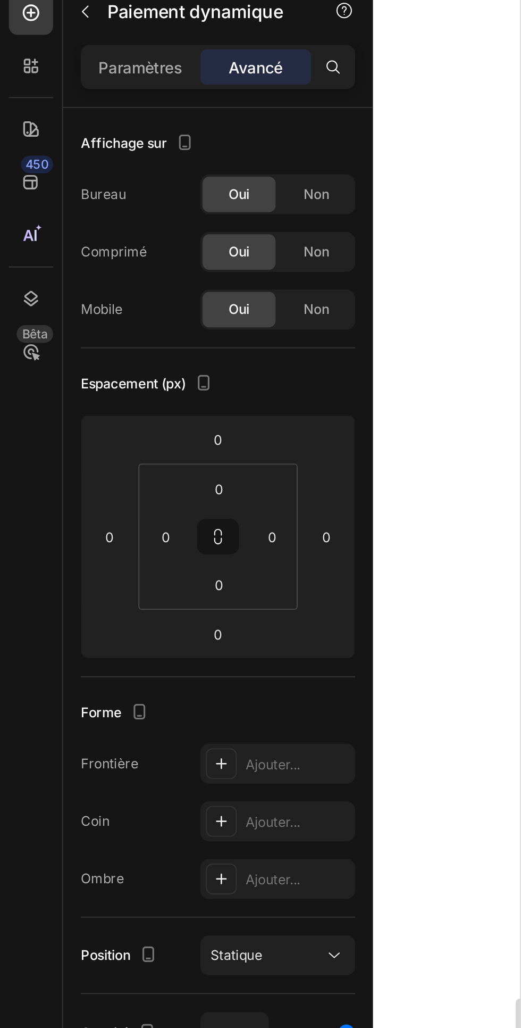
click at [106, 461] on icon at bounding box center [106, 460] width 5 height 5
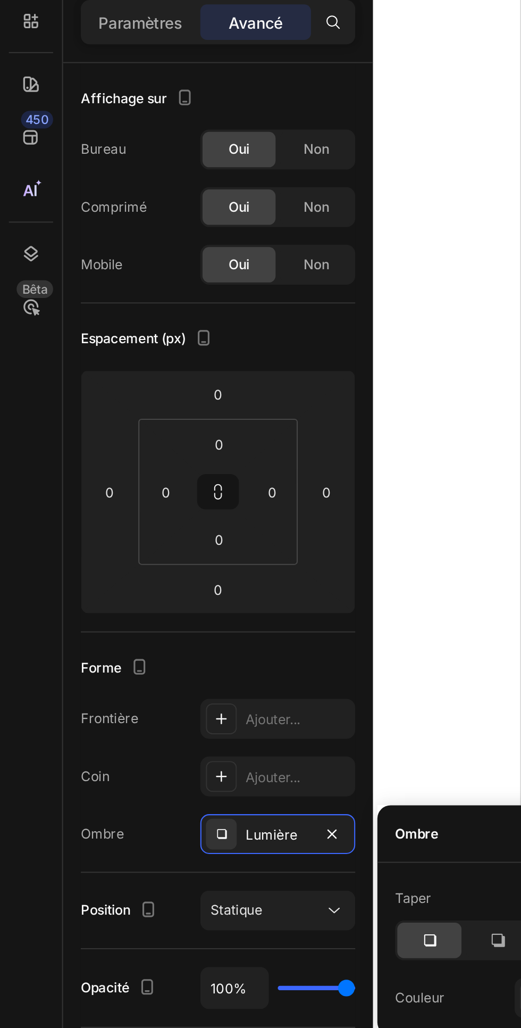
click at [160, 460] on icon "button" at bounding box center [160, 460] width 4 height 4
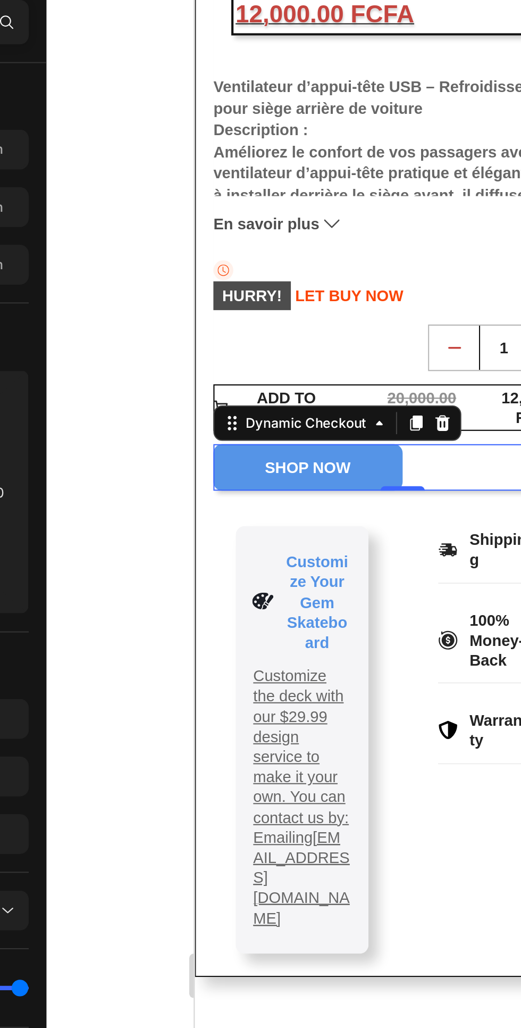
click at [283, 188] on button "SHOP NOW" at bounding box center [249, 192] width 91 height 22
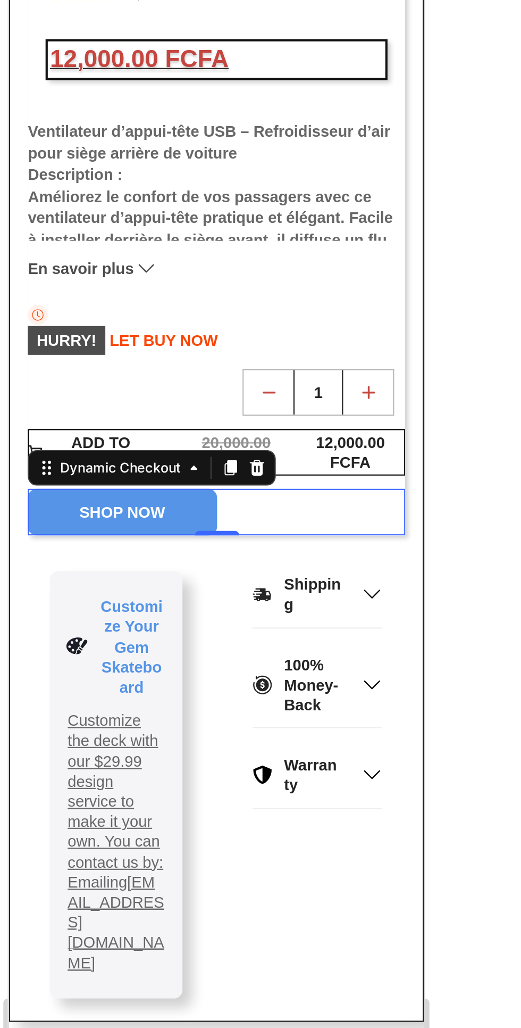
click at [148, 204] on div "12,000.00 FCFA" at bounding box center [172, 207] width 53 height 21
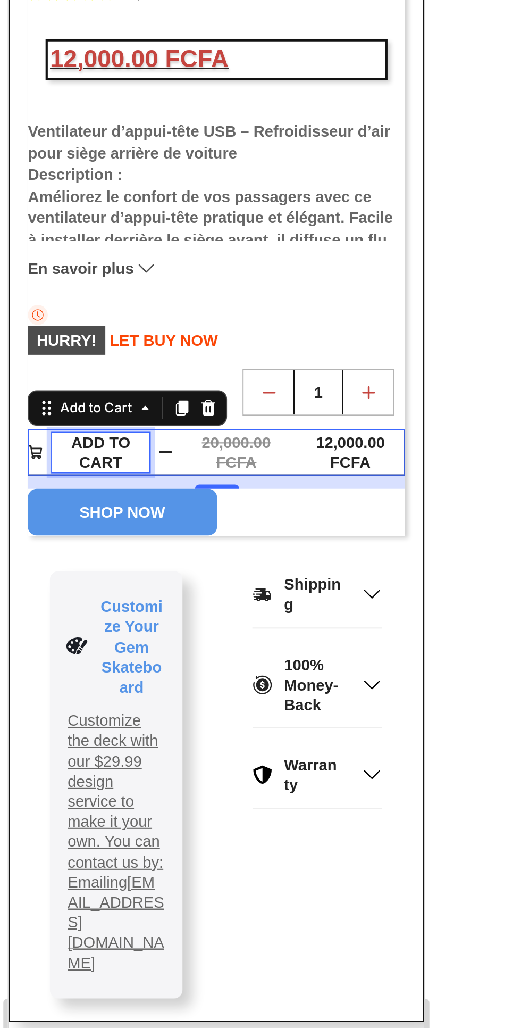
click at [148, 204] on div "12,000.00 FCFA" at bounding box center [172, 207] width 53 height 21
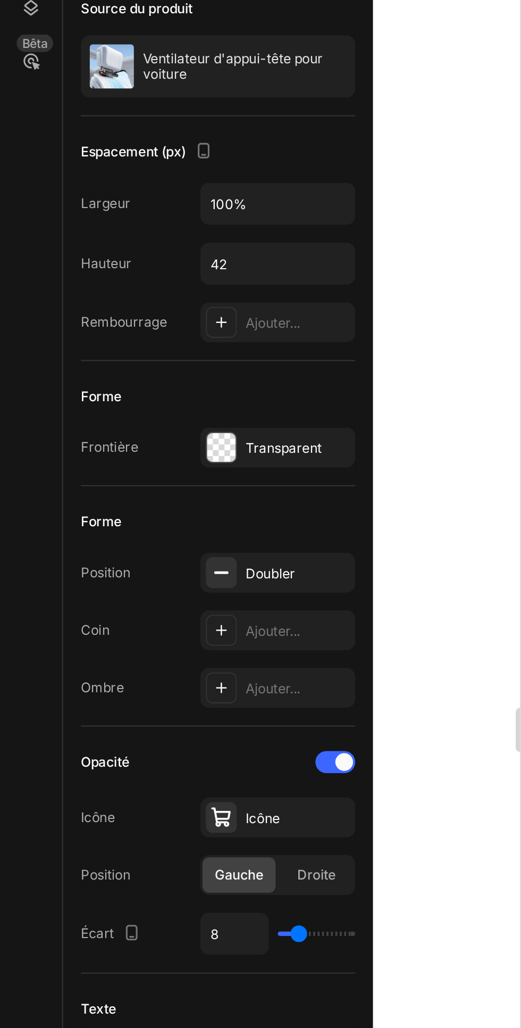
click at [63, 593] on div "Position Gauche Droite" at bounding box center [105, 598] width 132 height 19
